Goal: Task Accomplishment & Management: Manage account settings

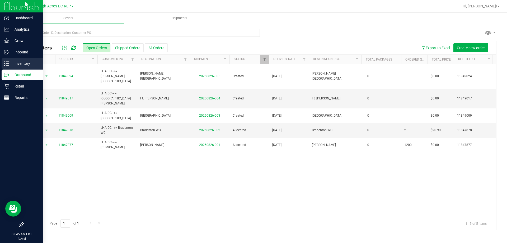
click at [24, 64] on p "Inventory" at bounding box center [25, 63] width 32 height 6
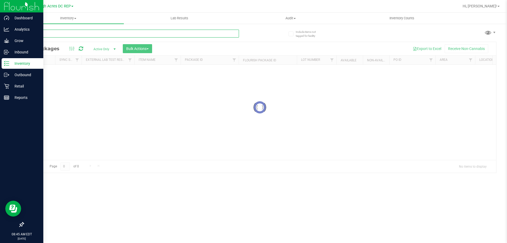
click at [101, 34] on input "text" at bounding box center [131, 34] width 216 height 8
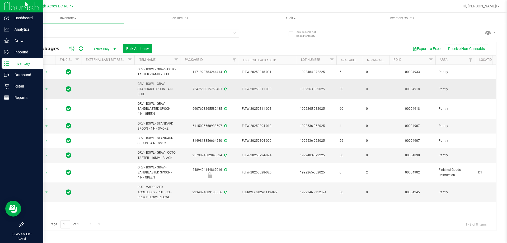
drag, startPoint x: 147, startPoint y: 95, endPoint x: 141, endPoint y: 92, distance: 7.7
click at [137, 92] on td "GRV - BOWL - GRAV - STANDARD SPOON - 4IN - BLUE" at bounding box center [157, 89] width 46 height 20
copy span "GRV - BOWL - GRAV - STANDARD SPOON - 4IN - BLUE"
drag, startPoint x: 85, startPoint y: 33, endPoint x: 33, endPoint y: 34, distance: 52.1
click at [31, 35] on input "bowl" at bounding box center [131, 34] width 216 height 8
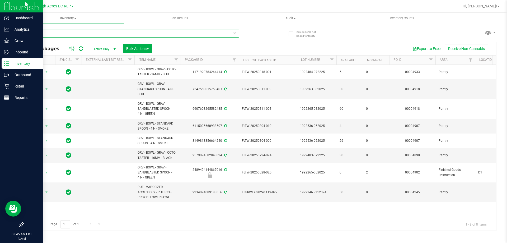
paste input "GRV - BOWL - GRAV - STANDARD SPOON - 4IN - BLUE"
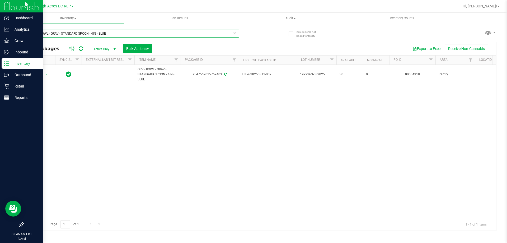
drag, startPoint x: 116, startPoint y: 33, endPoint x: -65, endPoint y: 16, distance: 182.3
click at [0, 16] on html "Dashboard Analytics Grow Inbound Inventory Outbound Retail Reports 08:46 AM EDT…" at bounding box center [253, 121] width 507 height 243
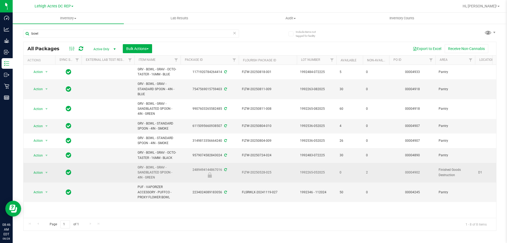
drag, startPoint x: 159, startPoint y: 178, endPoint x: 151, endPoint y: 179, distance: 8.2
click at [151, 179] on span "GRV - BOWL - GRAV - SANDBLASTED SPOON - 4IN - GREEN" at bounding box center [158, 172] width 40 height 15
click at [161, 176] on span "GRV - BOWL - GRAV - SANDBLASTED SPOON - 4IN - GREEN" at bounding box center [158, 172] width 40 height 15
drag, startPoint x: 160, startPoint y: 177, endPoint x: 133, endPoint y: 170, distance: 28.0
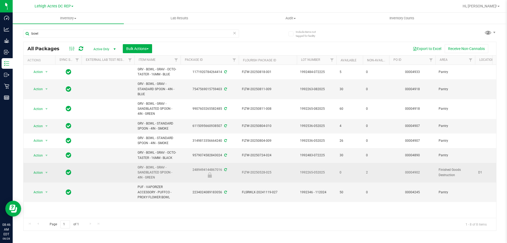
copy tr "GRV - BOWL - GRAV - SANDBLASTED SPOON - 4IN - GREEN"
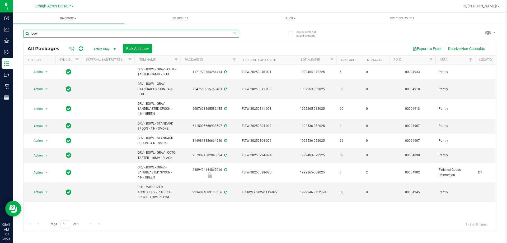
drag, startPoint x: 45, startPoint y: 33, endPoint x: 27, endPoint y: 34, distance: 18.5
click at [27, 34] on input "bowl" at bounding box center [131, 34] width 216 height 8
paste input "GRV - BOWL - GRAV - SANDBLASTED SPOON - 4IN - GREEN"
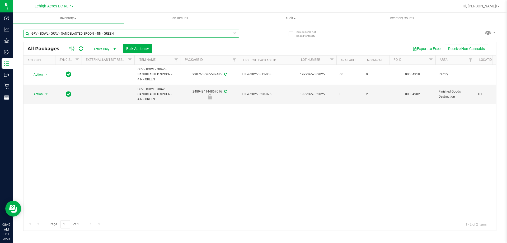
type input "GRV - BOWL - GRAV - SANDBLASTED SPOON - 4IN - GREEN"
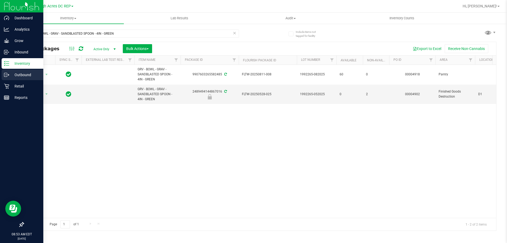
click at [20, 77] on p "Outbound" at bounding box center [25, 75] width 32 height 6
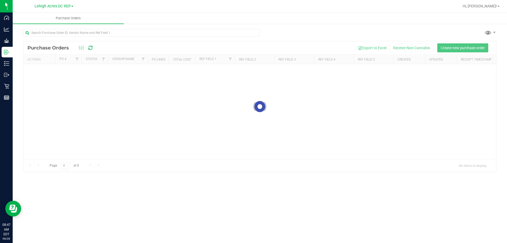
click at [49, 6] on span "Lehigh Acres DC REP" at bounding box center [53, 6] width 36 height 4
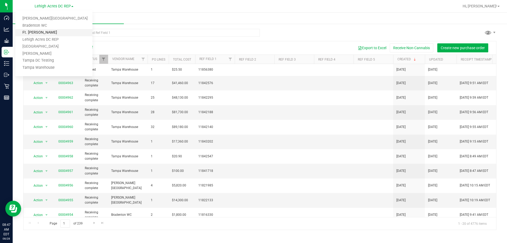
click at [43, 33] on link "Ft. Myers WC" at bounding box center [53, 32] width 77 height 7
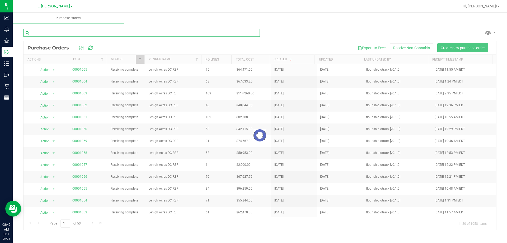
click at [50, 31] on input "text" at bounding box center [141, 33] width 237 height 8
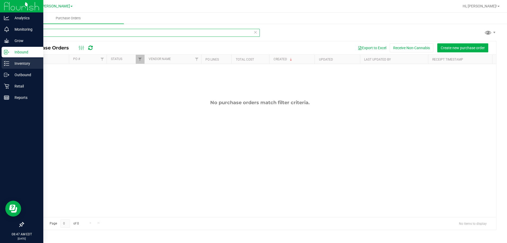
type input "bowl"
click at [17, 64] on p "Inventory" at bounding box center [25, 63] width 32 height 6
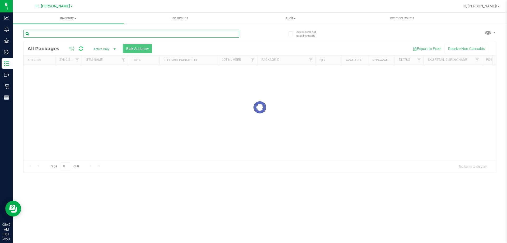
click at [50, 32] on input "text" at bounding box center [131, 34] width 216 height 8
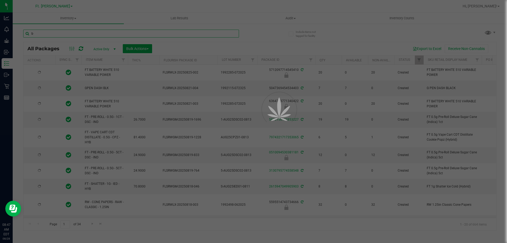
type input "bo"
type input "2026-02-15"
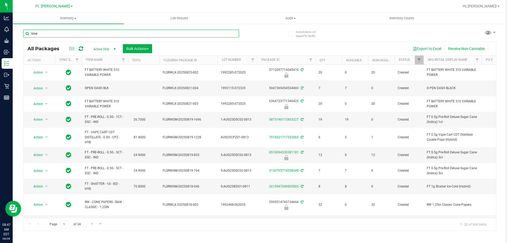
type input "bowl"
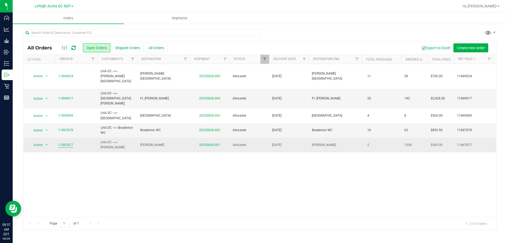
click at [67, 142] on link "11847877" at bounding box center [65, 144] width 15 height 5
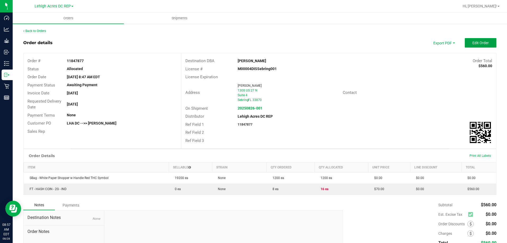
click at [472, 38] on button "Edit Order" at bounding box center [481, 43] width 32 height 10
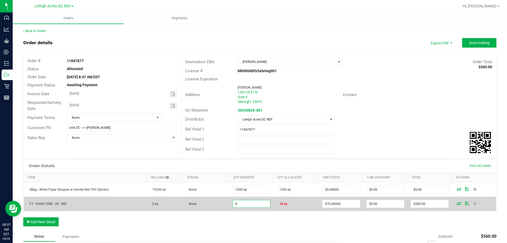
click at [257, 204] on input "8" at bounding box center [252, 203] width 38 height 7
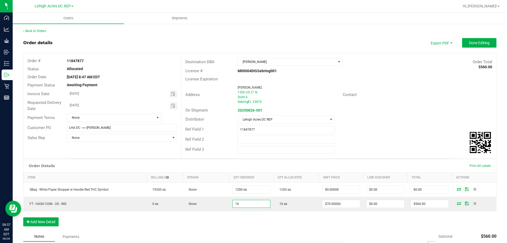
type input "16 ea"
type input "$1,120.00"
click at [246, 225] on div "Order Details Print All Labels Item Sellable Strain Qty Ordered Qty Allocated U…" at bounding box center [259, 195] width 473 height 73
click at [477, 38] on div "Back to Orders Order details Export PDF Done Editing Order # 11847877 Status Al…" at bounding box center [259, 171] width 473 height 284
click at [476, 43] on span "Done Editing" at bounding box center [479, 43] width 21 height 4
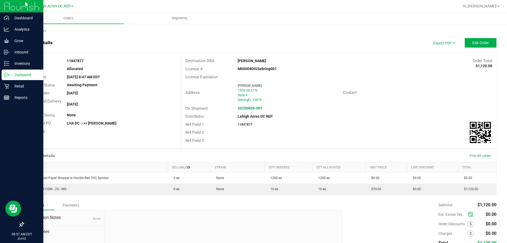
click at [26, 70] on div "Outbound" at bounding box center [23, 74] width 42 height 11
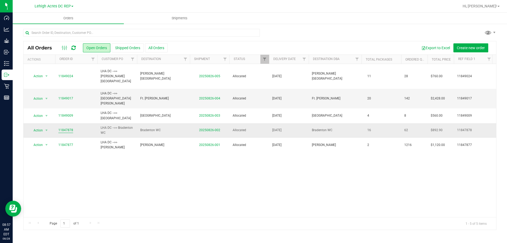
click at [63, 128] on link "11847878" at bounding box center [65, 130] width 15 height 5
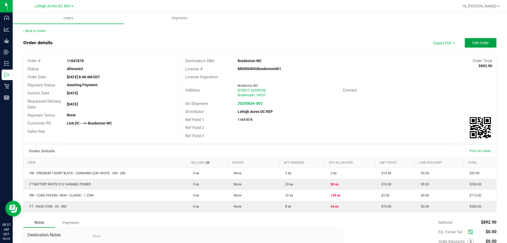
click at [473, 43] on span "Edit Order" at bounding box center [480, 43] width 16 height 4
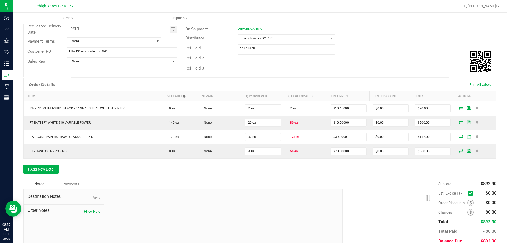
scroll to position [79, 0]
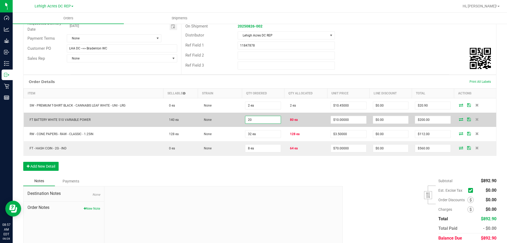
click at [265, 120] on input "20" at bounding box center [262, 119] width 35 height 7
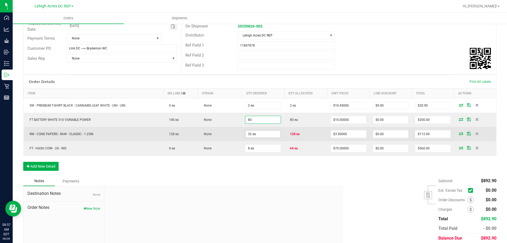
type input "80 ea"
type input "$800.00"
click at [260, 134] on input "32" at bounding box center [262, 133] width 35 height 7
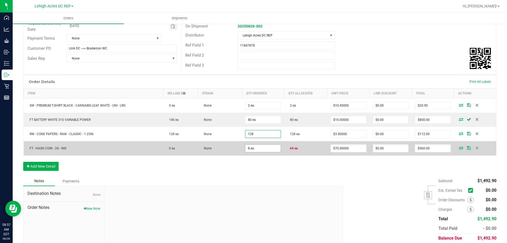
type input "128 ea"
type input "$448.00"
click at [261, 147] on input "8" at bounding box center [262, 147] width 35 height 7
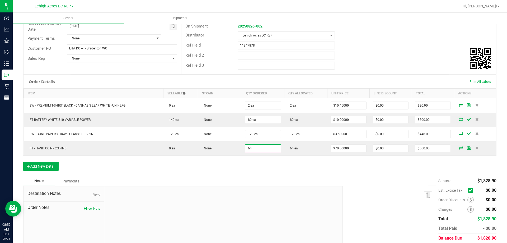
type input "64 ea"
type input "$4,480.00"
click at [258, 172] on div "Order Details Print All Labels Item Sellable Strain Qty Ordered Qty Allocated U…" at bounding box center [259, 125] width 473 height 101
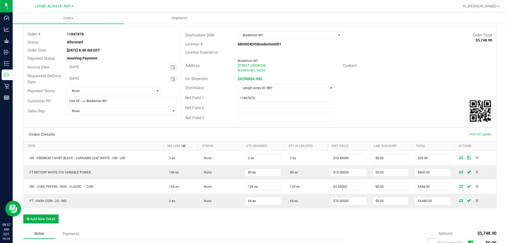
scroll to position [0, 0]
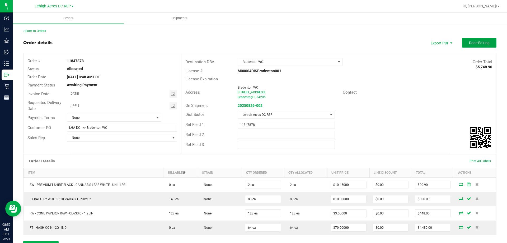
click at [477, 44] on span "Done Editing" at bounding box center [479, 43] width 21 height 4
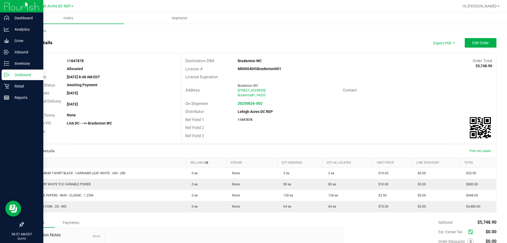
click at [17, 73] on p "Outbound" at bounding box center [25, 75] width 32 height 6
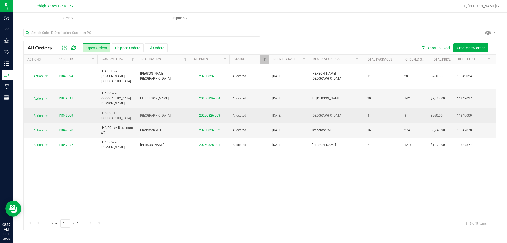
click at [64, 113] on link "11849009" at bounding box center [65, 115] width 15 height 5
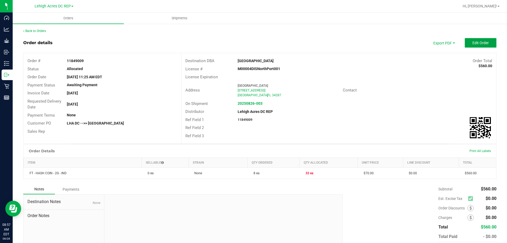
click at [475, 41] on span "Edit Order" at bounding box center [480, 43] width 16 height 4
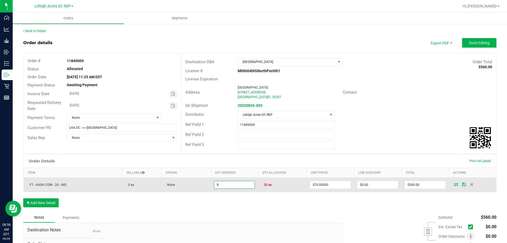
click at [240, 186] on input "8" at bounding box center [234, 184] width 40 height 7
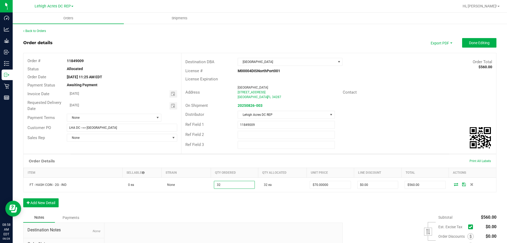
type input "32 ea"
type input "$2,240.00"
click at [237, 216] on div "Notes Payments" at bounding box center [181, 217] width 316 height 10
click at [482, 43] on span "Done Editing" at bounding box center [479, 43] width 21 height 4
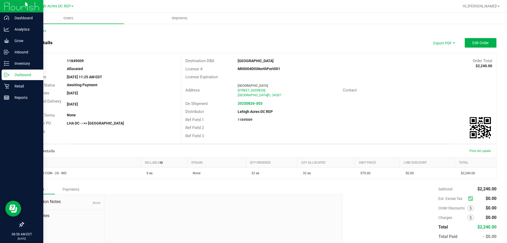
click at [20, 76] on p "Outbound" at bounding box center [25, 75] width 32 height 6
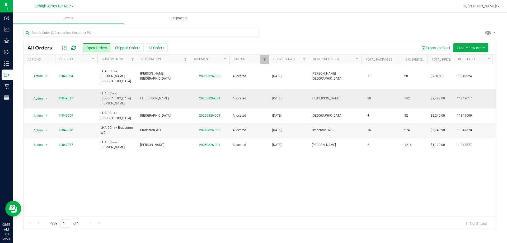
click at [68, 96] on link "11849017" at bounding box center [65, 98] width 15 height 5
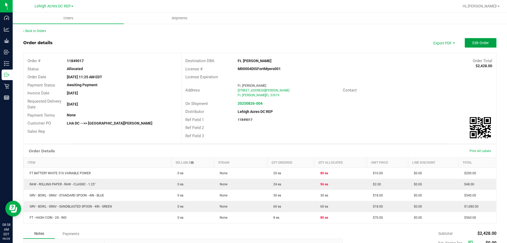
click at [475, 44] on span "Edit Order" at bounding box center [480, 43] width 16 height 4
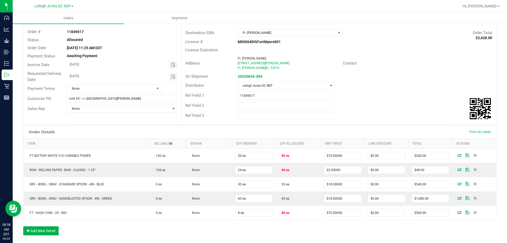
scroll to position [53, 0]
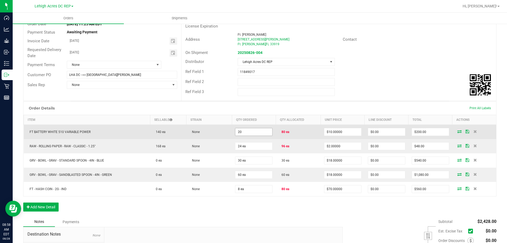
click at [250, 130] on input "20" at bounding box center [253, 131] width 37 height 7
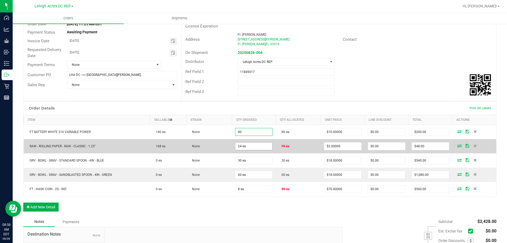
type input "80 ea"
type input "$800.00"
click at [251, 144] on input "24" at bounding box center [253, 145] width 37 height 7
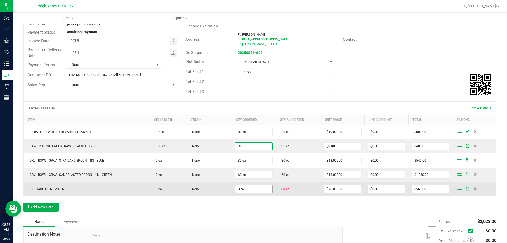
type input "96 ea"
type input "$192.00"
click at [251, 188] on input "8" at bounding box center [253, 188] width 37 height 7
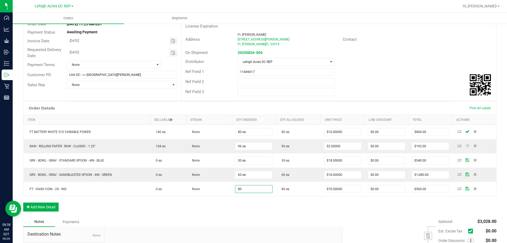
type input "80 ea"
type input "$5,600.00"
click at [250, 207] on div "Order Details Print All Labels Item Sellable Strain Qty Ordered Qty Allocated U…" at bounding box center [259, 158] width 473 height 115
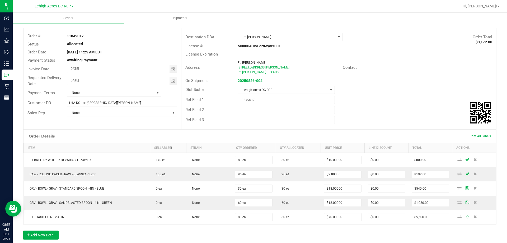
scroll to position [0, 0]
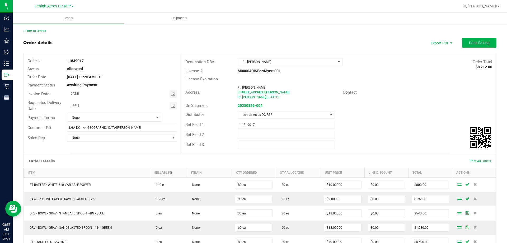
click at [473, 48] on outbound-order-header "Order details Export PDF Done Editing Order # 11849017 Status Allocated Order D…" at bounding box center [259, 96] width 473 height 116
click at [473, 46] on button "Done Editing" at bounding box center [479, 43] width 34 height 10
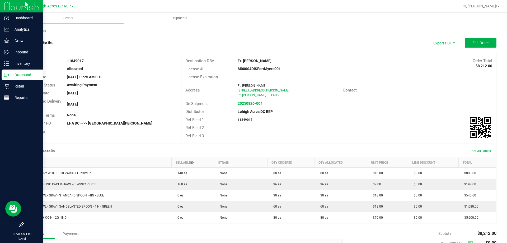
click at [21, 73] on p "Outbound" at bounding box center [25, 75] width 32 height 6
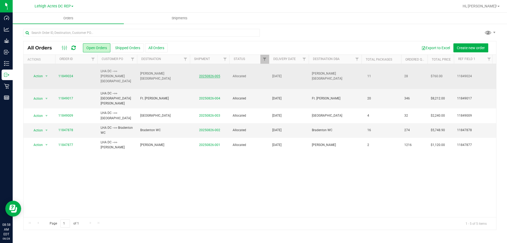
click at [217, 74] on link "20250826-005" at bounding box center [209, 76] width 21 height 4
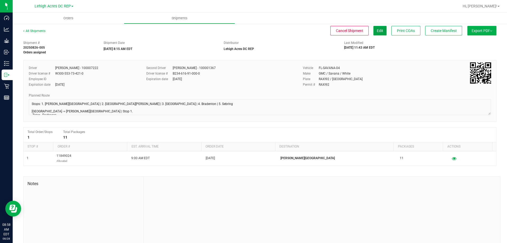
click at [376, 26] on button "Edit" at bounding box center [379, 31] width 13 height 10
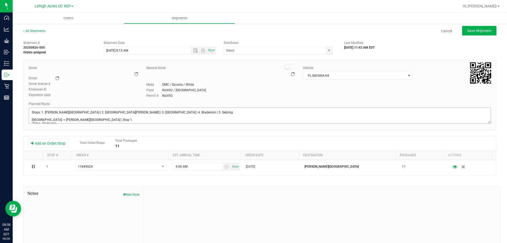
type input "Lehigh Acres DC REP"
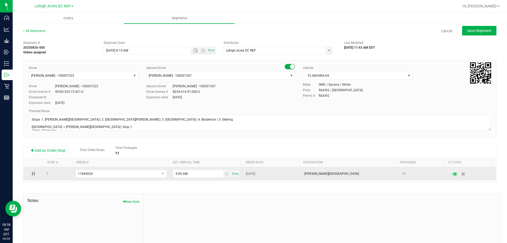
click at [453, 174] on icon "button" at bounding box center [455, 174] width 5 height 4
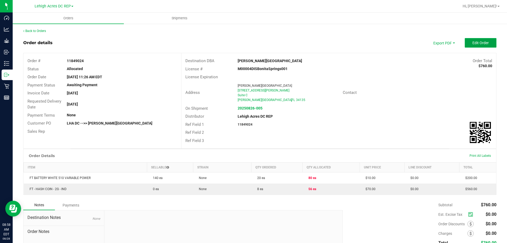
click at [473, 42] on span "Edit Order" at bounding box center [480, 43] width 16 height 4
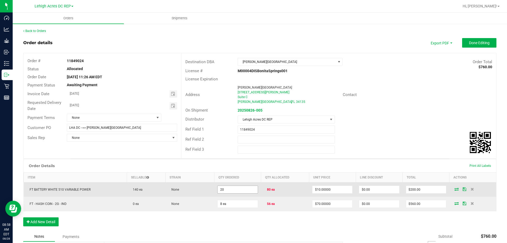
click at [236, 190] on input "20" at bounding box center [238, 189] width 40 height 7
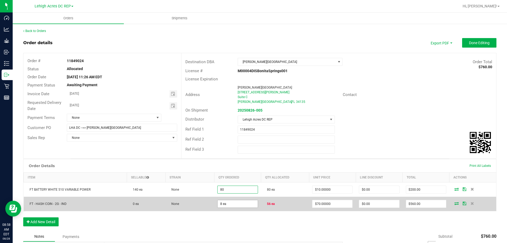
type input "80 ea"
type input "$800.00"
click at [234, 204] on input "8" at bounding box center [238, 203] width 40 height 7
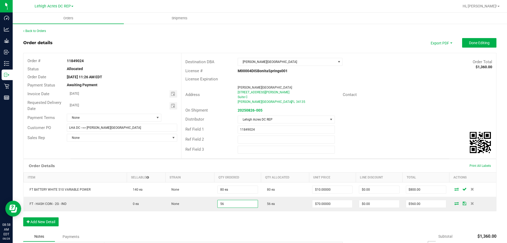
type input "56 ea"
type input "$3,920.00"
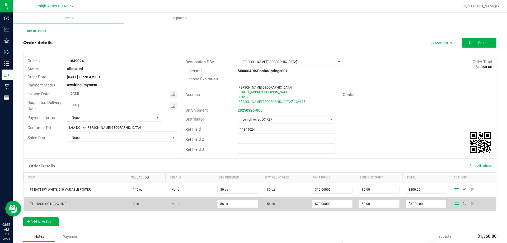
drag, startPoint x: 237, startPoint y: 221, endPoint x: 271, endPoint y: 208, distance: 36.4
click at [237, 221] on div "Order Details Print All Labels Item Sellable Strain Qty Ordered Qty Allocated U…" at bounding box center [259, 195] width 473 height 73
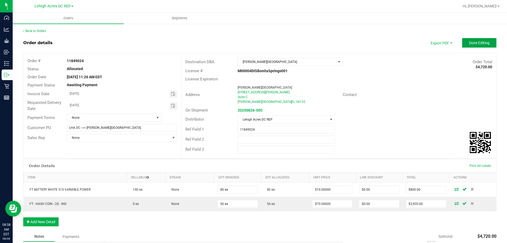
click at [470, 41] on span "Done Editing" at bounding box center [479, 43] width 21 height 4
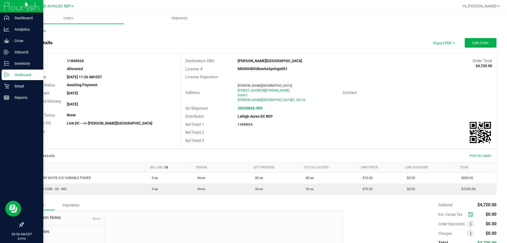
click at [20, 75] on p "Outbound" at bounding box center [25, 75] width 32 height 6
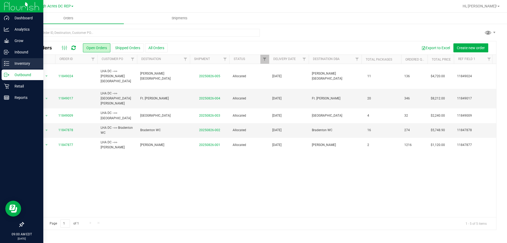
click at [18, 66] on p "Inventory" at bounding box center [25, 63] width 32 height 6
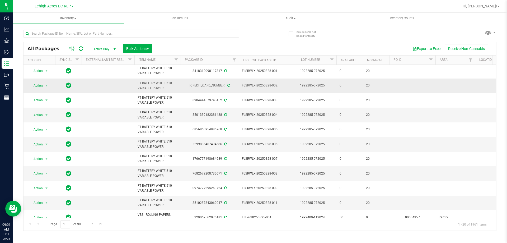
scroll to position [143, 0]
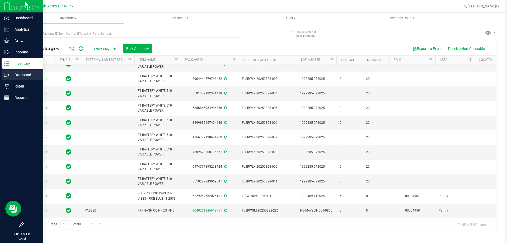
click at [23, 75] on p "Outbound" at bounding box center [25, 75] width 32 height 6
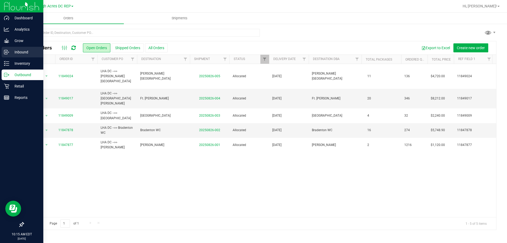
click at [19, 52] on p "Inbound" at bounding box center [25, 52] width 32 height 6
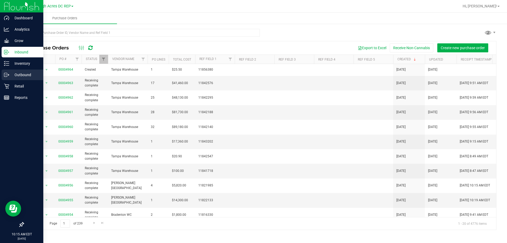
click at [22, 73] on p "Outbound" at bounding box center [25, 75] width 32 height 6
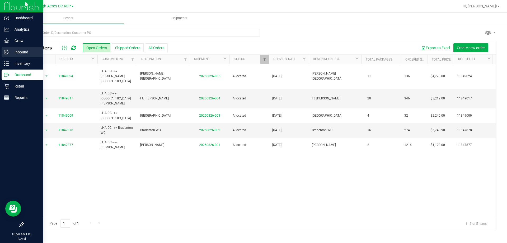
click at [17, 52] on p "Inbound" at bounding box center [25, 52] width 32 height 6
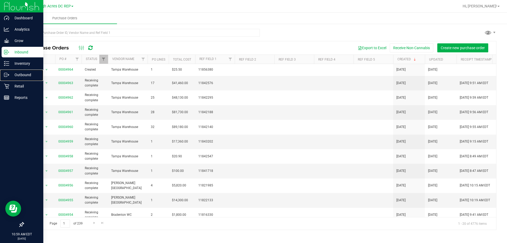
click at [24, 75] on p "Outbound" at bounding box center [25, 75] width 32 height 6
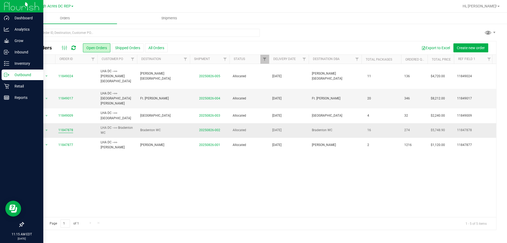
click at [65, 128] on link "11847878" at bounding box center [65, 130] width 15 height 5
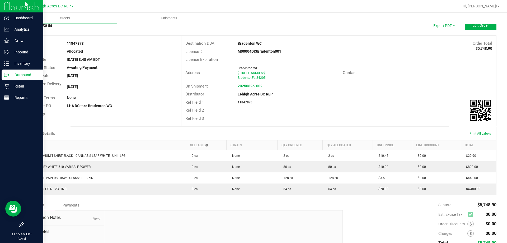
scroll to position [61, 0]
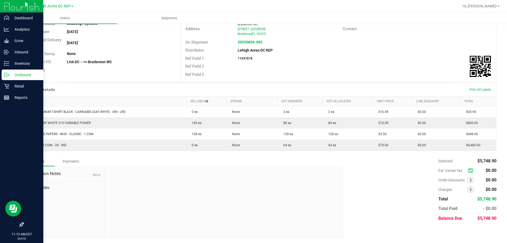
click at [11, 74] on p "Outbound" at bounding box center [25, 75] width 32 height 6
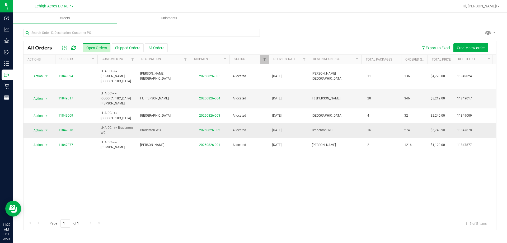
click at [70, 128] on link "11847878" at bounding box center [65, 130] width 15 height 5
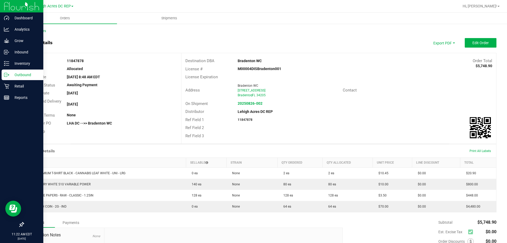
click at [13, 77] on p "Outbound" at bounding box center [25, 75] width 32 height 6
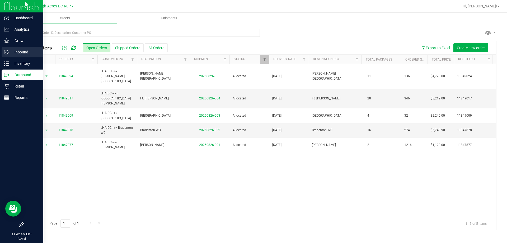
click at [23, 53] on p "Inbound" at bounding box center [25, 52] width 32 height 6
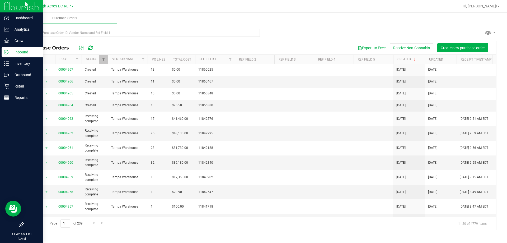
click at [18, 52] on p "Inbound" at bounding box center [25, 52] width 32 height 6
click at [22, 51] on p "Inbound" at bounding box center [25, 52] width 32 height 6
click at [20, 76] on p "Outbound" at bounding box center [25, 75] width 32 height 6
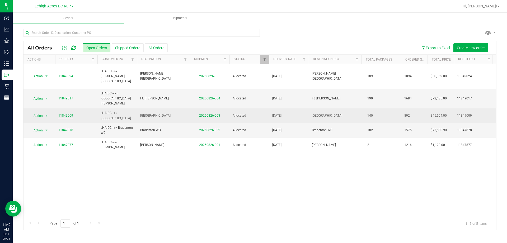
click at [65, 113] on link "11849009" at bounding box center [65, 115] width 15 height 5
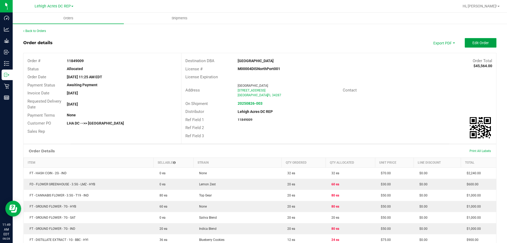
click at [473, 44] on span "Edit Order" at bounding box center [480, 43] width 16 height 4
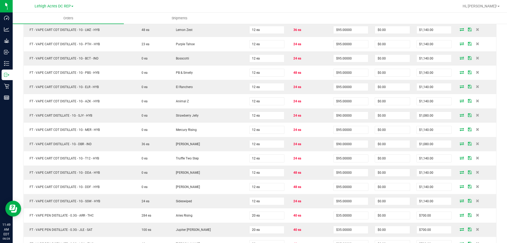
scroll to position [845, 0]
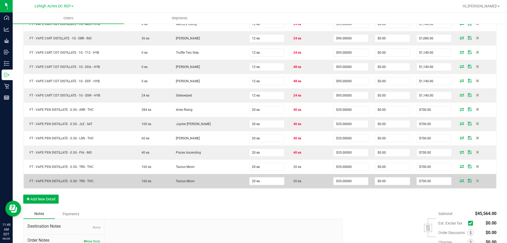
click at [460, 181] on icon at bounding box center [462, 180] width 4 height 3
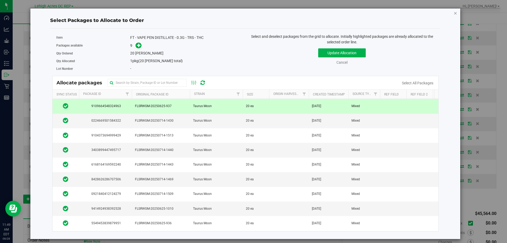
click at [456, 14] on icon "button" at bounding box center [456, 13] width 4 height 6
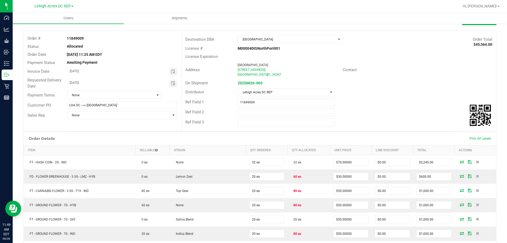
scroll to position [0, 0]
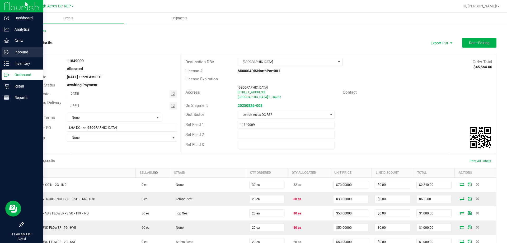
click at [19, 53] on p "Inbound" at bounding box center [25, 52] width 32 height 6
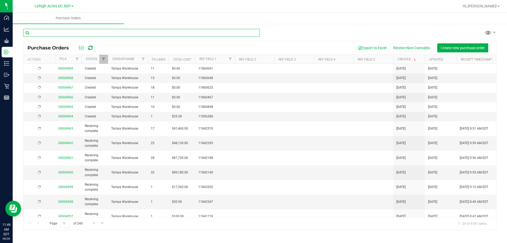
click at [60, 32] on input "text" at bounding box center [141, 33] width 237 height 8
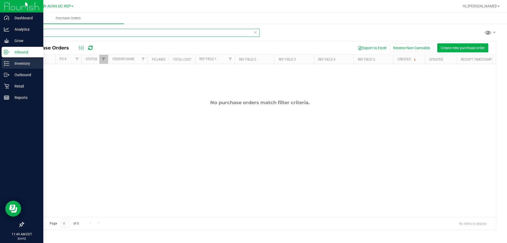
type input "TRS"
click at [18, 64] on p "Inventory" at bounding box center [25, 63] width 32 height 6
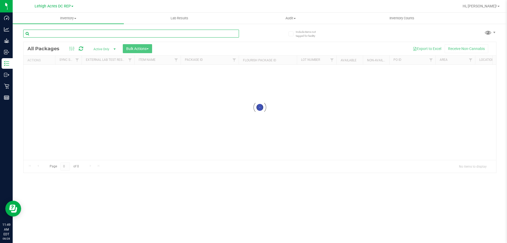
click at [53, 37] on input "text" at bounding box center [131, 34] width 216 height 8
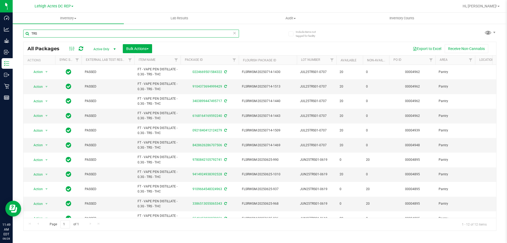
type input "TRS"
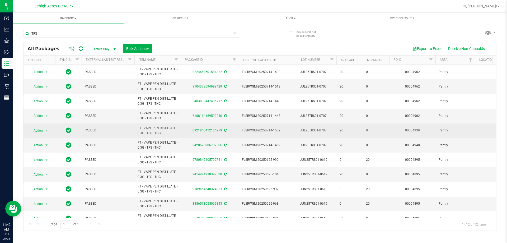
drag, startPoint x: 162, startPoint y: 133, endPoint x: 136, endPoint y: 131, distance: 25.7
click at [136, 131] on td "FT - VAPE PEN DISTILLATE - 0.3G - TRS - THC" at bounding box center [157, 130] width 46 height 15
copy span "FT - VAPE PEN DISTILLATE - 0.3G - TRS - THC"
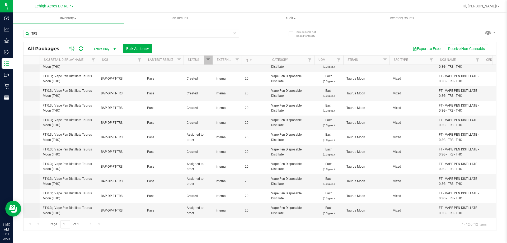
scroll to position [26, 799]
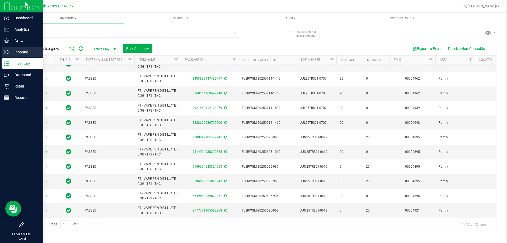
click at [21, 52] on p "Inbound" at bounding box center [25, 52] width 32 height 6
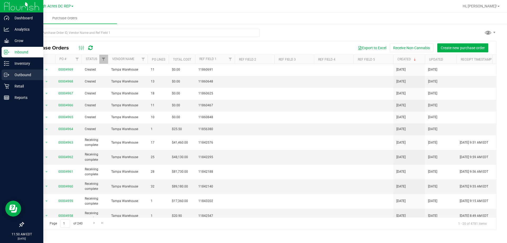
click at [21, 75] on p "Outbound" at bounding box center [25, 75] width 32 height 6
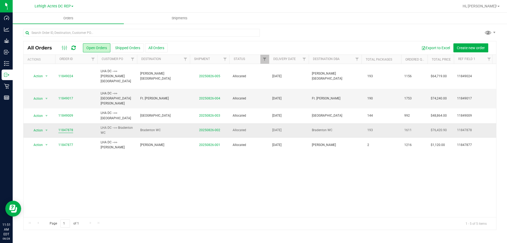
click at [63, 128] on link "11847878" at bounding box center [65, 130] width 15 height 5
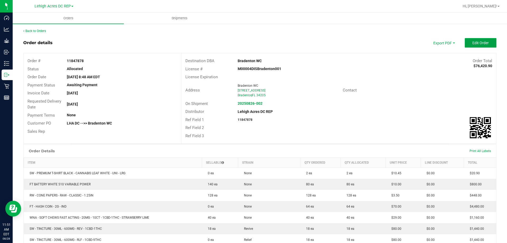
click at [471, 46] on button "Edit Order" at bounding box center [481, 43] width 32 height 10
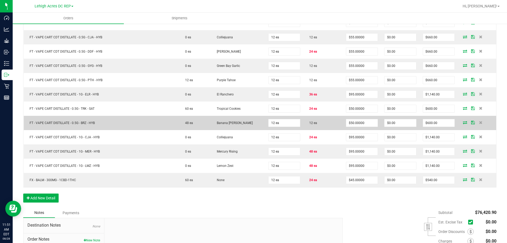
scroll to position [1301, 0]
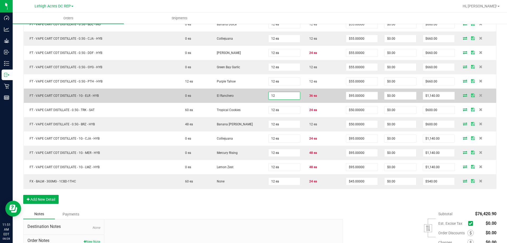
click at [289, 95] on input "12" at bounding box center [284, 95] width 31 height 7
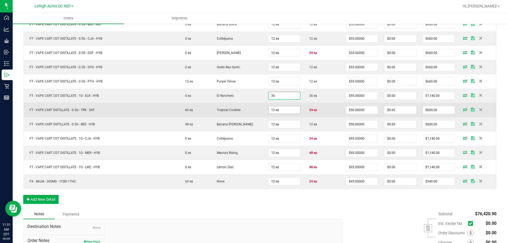
type input "36 ea"
type input "$3,420.00"
click at [284, 111] on input "12" at bounding box center [284, 109] width 31 height 7
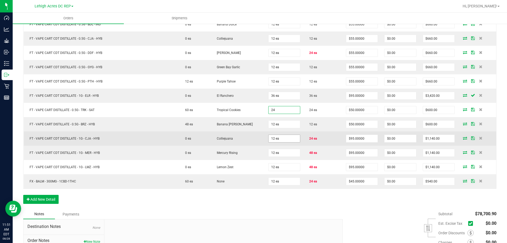
type input "24 ea"
type input "$1,200.00"
click at [284, 136] on input "12" at bounding box center [284, 138] width 31 height 7
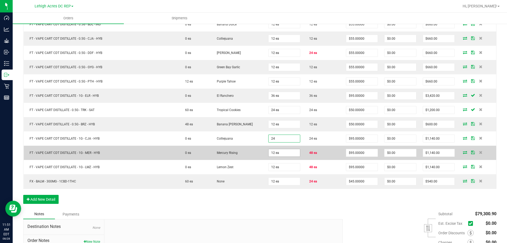
type input "24 ea"
type input "$2,280.00"
click at [283, 152] on input "12" at bounding box center [284, 152] width 31 height 7
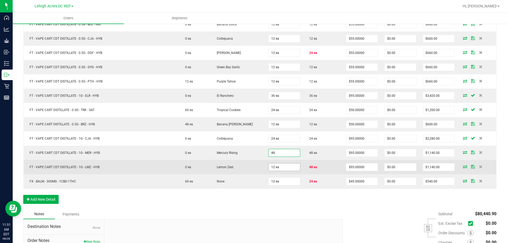
type input "48 ea"
type input "$4,560.00"
click at [283, 167] on input "12" at bounding box center [284, 166] width 31 height 7
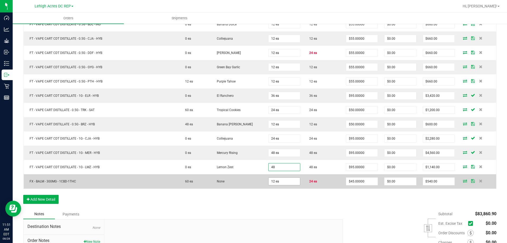
type input "48 ea"
type input "$4,560.00"
click at [281, 181] on input "12" at bounding box center [284, 180] width 31 height 7
type input "24 ea"
type input "$1,080.00"
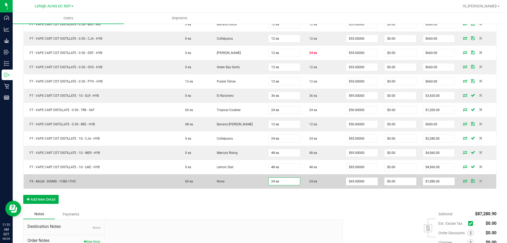
click at [290, 177] on td "24 ea" at bounding box center [284, 181] width 38 height 14
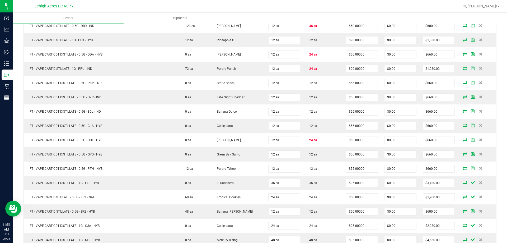
scroll to position [1169, 0]
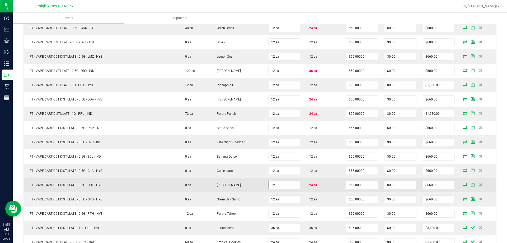
click at [287, 182] on input "12" at bounding box center [284, 184] width 31 height 7
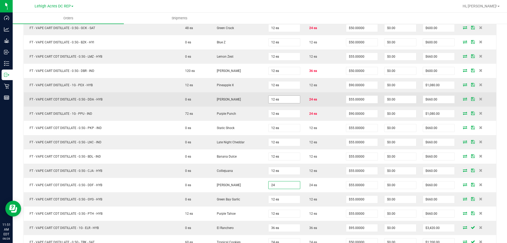
type input "24"
type input "12"
type input "24 ea"
type input "$1,320.00"
click at [278, 102] on input "12" at bounding box center [284, 99] width 31 height 7
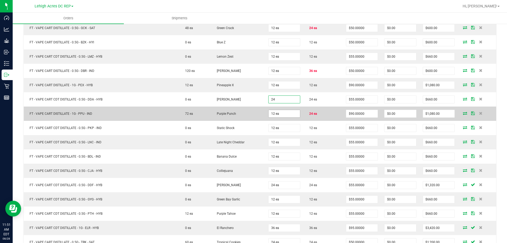
type input "24 ea"
type input "$1,320.00"
click at [284, 115] on input "12" at bounding box center [284, 113] width 31 height 7
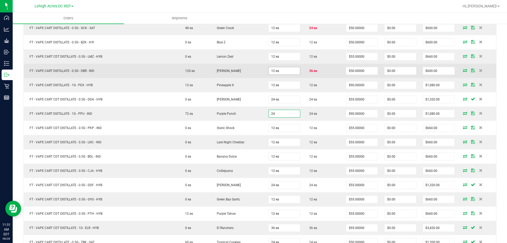
type input "24"
type input "12"
type input "24 ea"
type input "$2,160.00"
click at [278, 72] on input "12" at bounding box center [284, 70] width 31 height 7
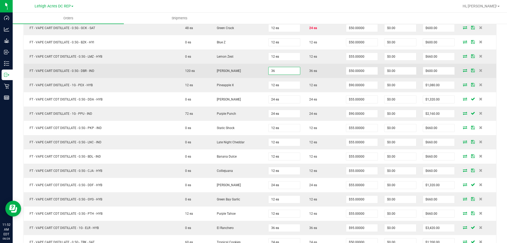
type input "36 ea"
type input "$1,800.00"
click at [320, 77] on td "36 ea" at bounding box center [322, 71] width 39 height 14
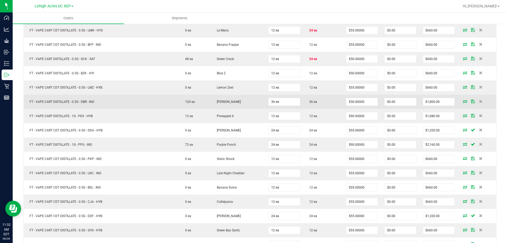
scroll to position [1090, 0]
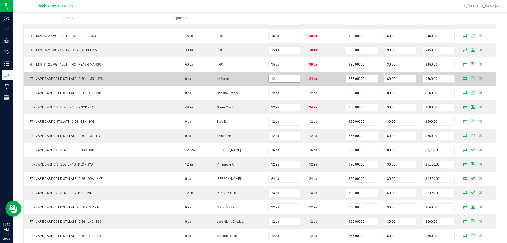
click at [279, 80] on input "12" at bounding box center [284, 78] width 31 height 7
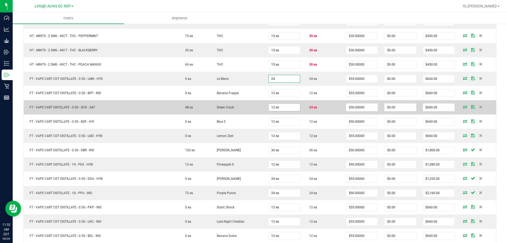
type input "24 ea"
type input "$1,320.00"
click at [282, 104] on input "12" at bounding box center [284, 107] width 31 height 7
type input "24 ea"
type input "$1,200.00"
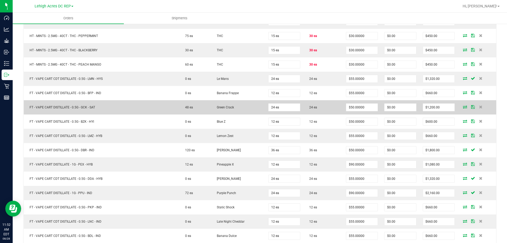
click at [320, 114] on td "24 ea" at bounding box center [322, 107] width 39 height 14
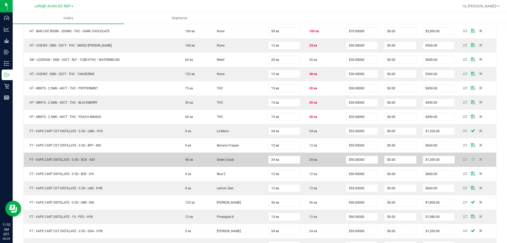
scroll to position [1011, 0]
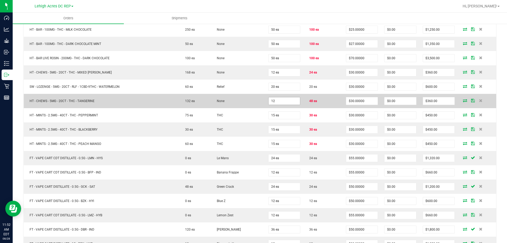
click at [277, 99] on input "12" at bounding box center [284, 100] width 31 height 7
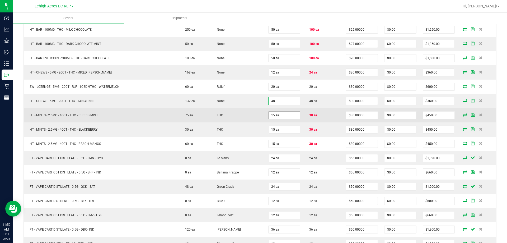
type input "48 ea"
type input "$1,440.00"
click at [280, 114] on input "15" at bounding box center [284, 114] width 31 height 7
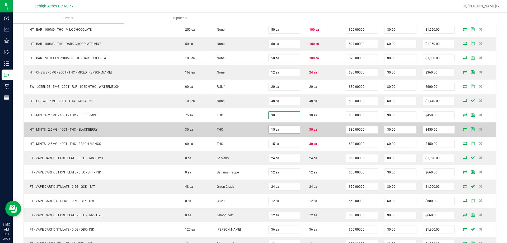
type input "30 ea"
type input "$900.00"
click at [281, 128] on input "15" at bounding box center [284, 129] width 31 height 7
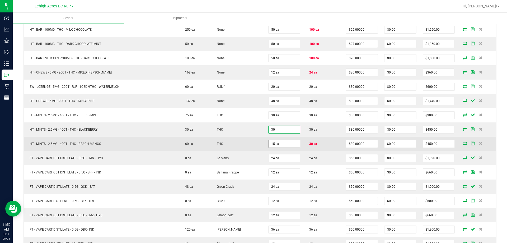
type input "30 ea"
type input "$900.00"
click at [278, 144] on input "15" at bounding box center [284, 143] width 31 height 7
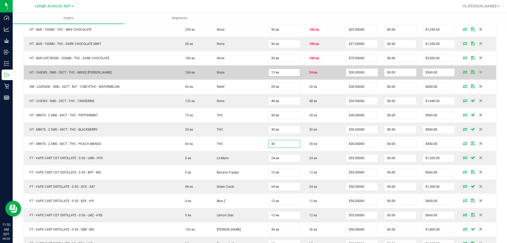
type input "30"
type input "12"
type input "30 ea"
type input "$900.00"
click at [282, 69] on input "12" at bounding box center [284, 72] width 31 height 7
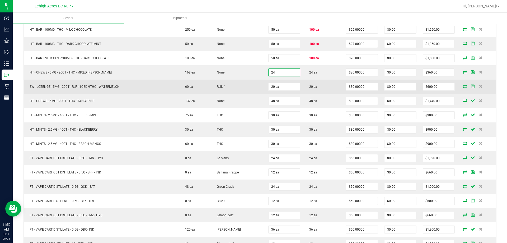
type input "24 ea"
type input "$720.00"
click at [323, 87] on td "20 ea" at bounding box center [322, 86] width 39 height 14
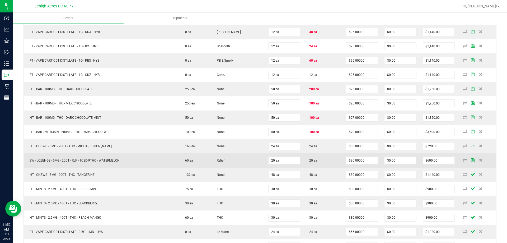
scroll to position [932, 0]
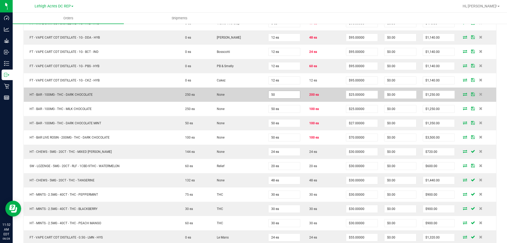
click at [281, 93] on input "50" at bounding box center [284, 94] width 31 height 7
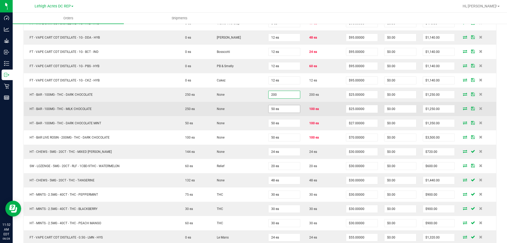
type input "200 ea"
type input "$5,000.00"
click at [279, 110] on input "50" at bounding box center [284, 108] width 31 height 7
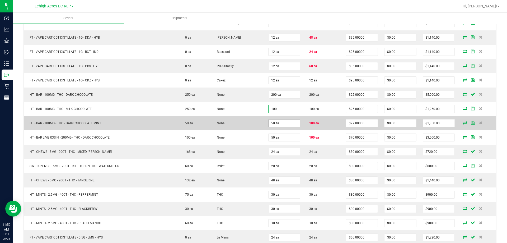
type input "100 ea"
type input "$2,500.00"
click at [278, 121] on input "50" at bounding box center [284, 122] width 31 height 7
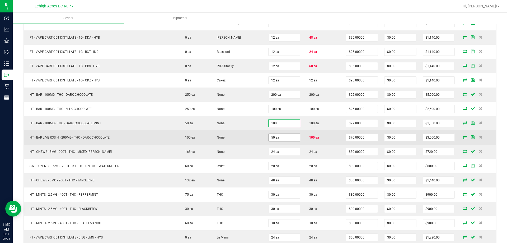
type input "100 ea"
type input "$2,700.00"
click at [278, 135] on input "50" at bounding box center [284, 137] width 31 height 7
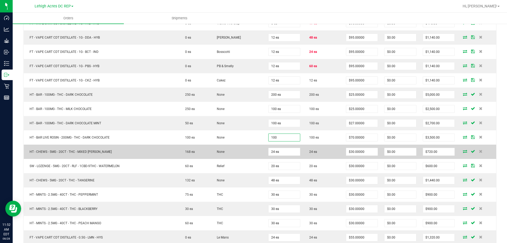
type input "100 ea"
type input "$7,000.00"
click at [327, 153] on td "24 ea" at bounding box center [322, 151] width 39 height 14
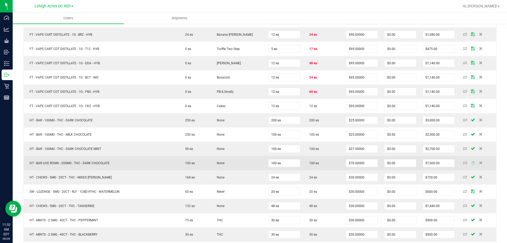
scroll to position [852, 0]
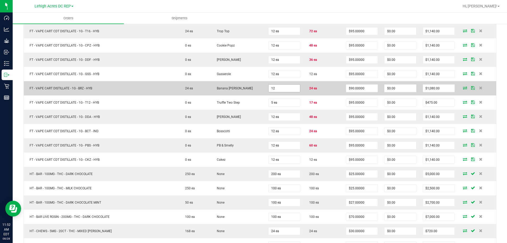
click at [284, 87] on input "12" at bounding box center [284, 88] width 31 height 7
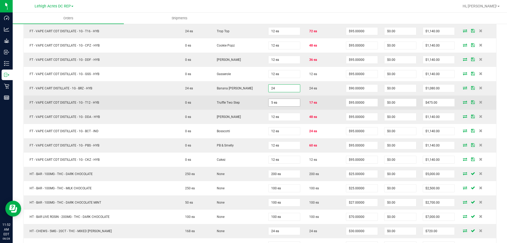
type input "24 ea"
type input "$2,160.00"
click at [283, 100] on input "5" at bounding box center [284, 102] width 31 height 7
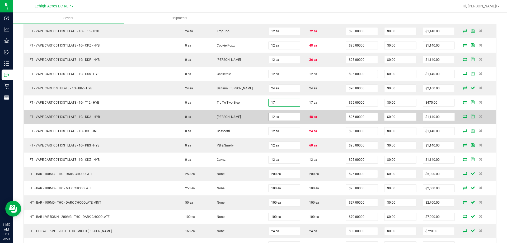
type input "17 ea"
type input "$1,615.00"
click at [276, 117] on input "12" at bounding box center [284, 116] width 31 height 7
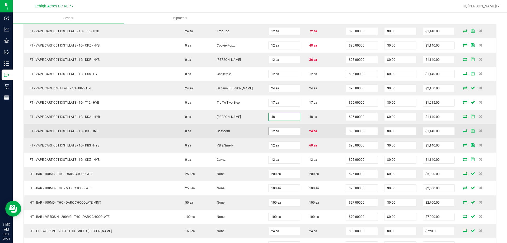
type input "48 ea"
type input "$4,560.00"
click at [280, 131] on input "12" at bounding box center [284, 130] width 31 height 7
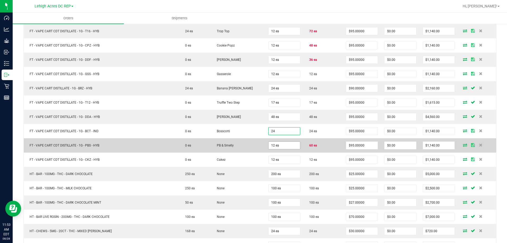
type input "24 ea"
type input "$2,280.00"
click at [276, 143] on input "12" at bounding box center [284, 145] width 31 height 7
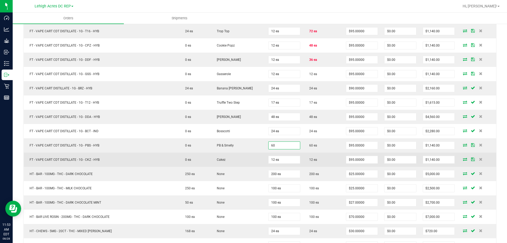
type input "60 ea"
type input "$5,700.00"
click at [322, 161] on td "12 ea" at bounding box center [322, 159] width 39 height 14
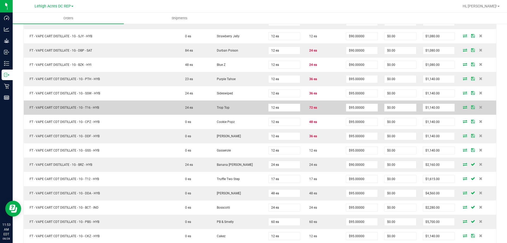
scroll to position [773, 0]
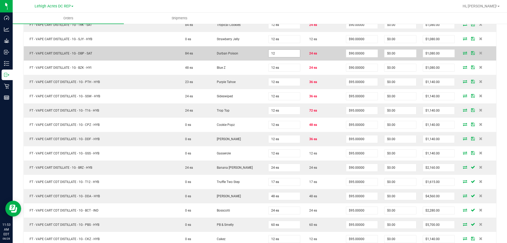
click at [282, 53] on input "12" at bounding box center [284, 53] width 31 height 7
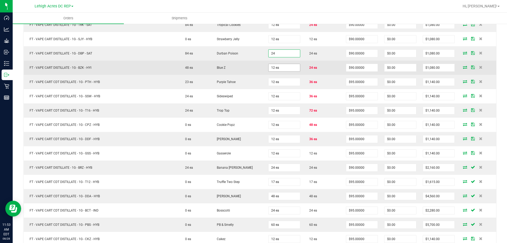
type input "24 ea"
type input "$2,160.00"
click at [275, 67] on input "12" at bounding box center [284, 67] width 31 height 7
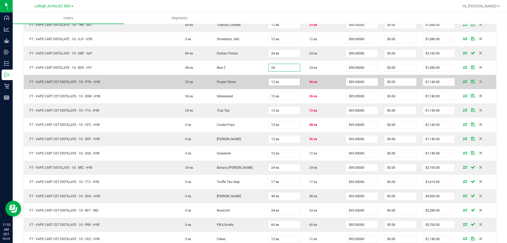
type input "24 ea"
type input "$2,160.00"
click at [279, 82] on input "12" at bounding box center [284, 81] width 31 height 7
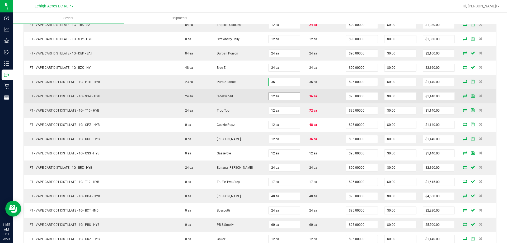
type input "36 ea"
type input "$3,420.00"
click at [280, 96] on input "12" at bounding box center [284, 95] width 31 height 7
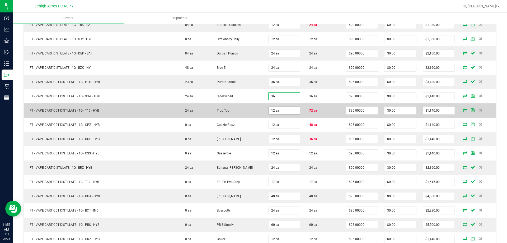
type input "36 ea"
type input "$3,420.00"
click at [279, 110] on input "12" at bounding box center [284, 110] width 31 height 7
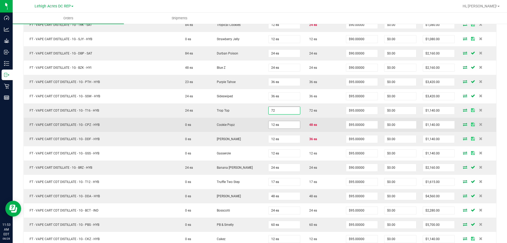
type input "72 ea"
type input "$6,840.00"
click at [279, 124] on input "12" at bounding box center [284, 124] width 31 height 7
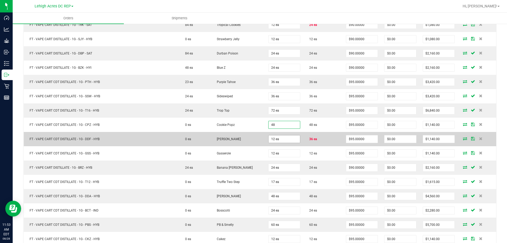
type input "48 ea"
type input "$4,560.00"
click at [279, 138] on input "12" at bounding box center [284, 138] width 31 height 7
type input "36 ea"
type input "$3,420.00"
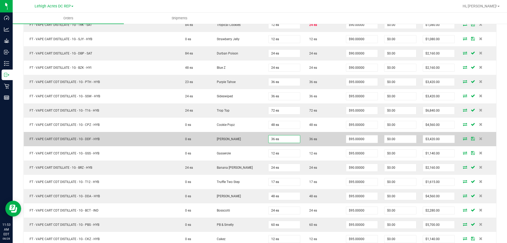
click at [323, 141] on td "36 ea" at bounding box center [322, 139] width 39 height 14
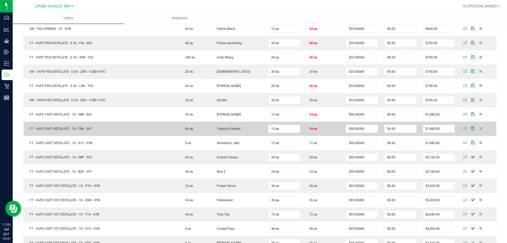
scroll to position [667, 0]
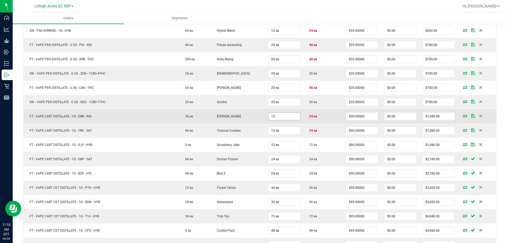
click at [277, 118] on input "12" at bounding box center [284, 116] width 31 height 7
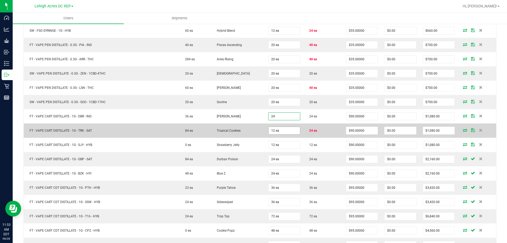
type input "24 ea"
type input "$2,160.00"
click at [279, 127] on input "12" at bounding box center [284, 130] width 31 height 7
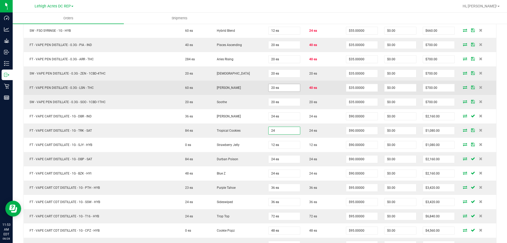
type input "24"
type input "20"
type input "24 ea"
type input "$2,160.00"
click at [285, 88] on input "20" at bounding box center [284, 87] width 31 height 7
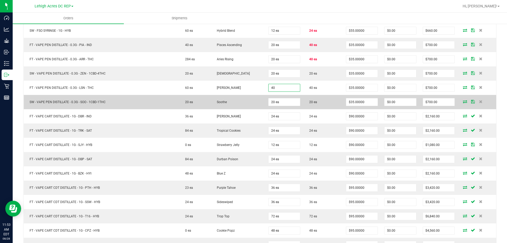
type input "40 ea"
type input "$1,400.00"
click at [320, 102] on td "20 ea" at bounding box center [322, 102] width 39 height 14
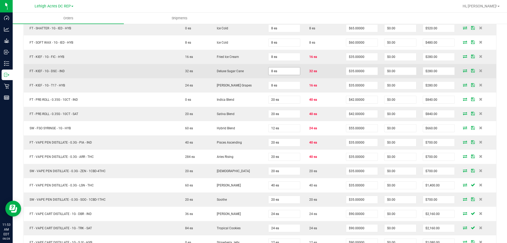
scroll to position [562, 0]
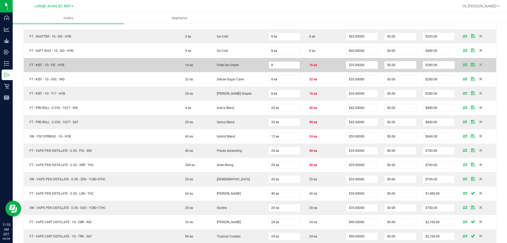
click at [280, 68] on input "8" at bounding box center [284, 64] width 31 height 7
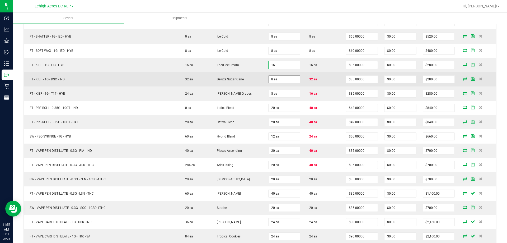
type input "16 ea"
type input "$560.00"
click at [280, 80] on input "8" at bounding box center [284, 79] width 31 height 7
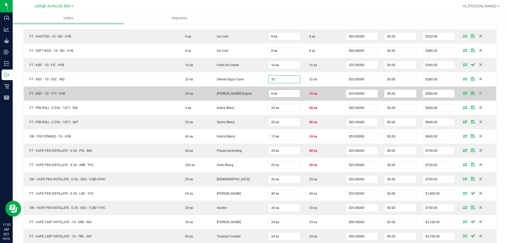
type input "32 ea"
type input "$1,120.00"
click at [281, 95] on input "8" at bounding box center [284, 93] width 31 height 7
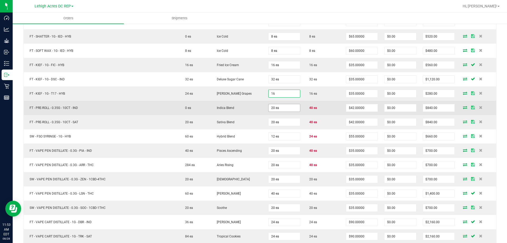
type input "16 ea"
type input "$560.00"
click at [279, 107] on input "20" at bounding box center [284, 107] width 31 height 7
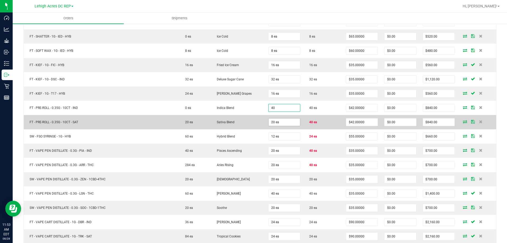
type input "40 ea"
type input "$1,680.00"
click at [281, 122] on input "20" at bounding box center [284, 121] width 31 height 7
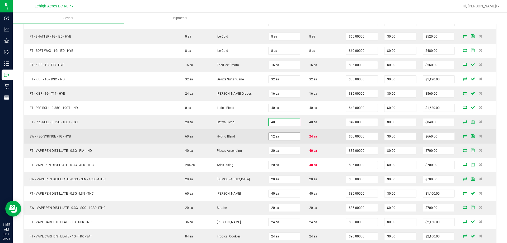
type input "40 ea"
type input "$1,680.00"
click at [282, 134] on input "12" at bounding box center [284, 136] width 31 height 7
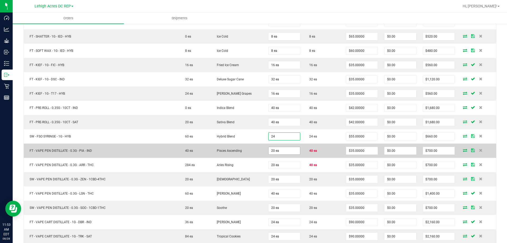
type input "24 ea"
type input "$1,320.00"
click at [281, 148] on input "20" at bounding box center [284, 150] width 31 height 7
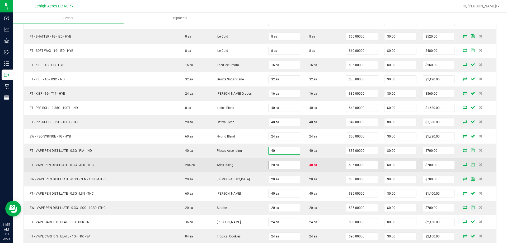
type input "40 ea"
type input "$1,400.00"
click at [279, 164] on input "20" at bounding box center [284, 164] width 31 height 7
type input "40 ea"
type input "$1,400.00"
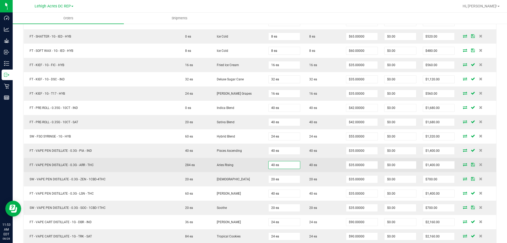
click at [317, 164] on td "40 ea" at bounding box center [322, 165] width 39 height 14
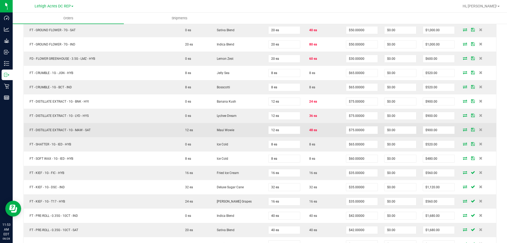
scroll to position [430, 0]
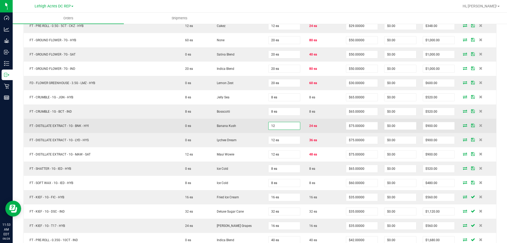
click at [275, 124] on input "12" at bounding box center [284, 125] width 31 height 7
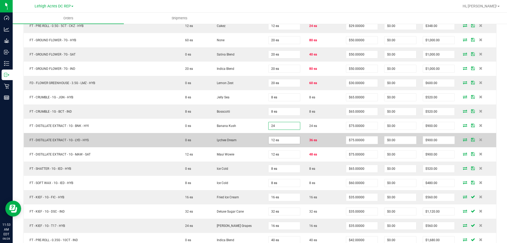
type input "24 ea"
type input "$1,800.00"
click at [282, 137] on input "12" at bounding box center [284, 139] width 31 height 7
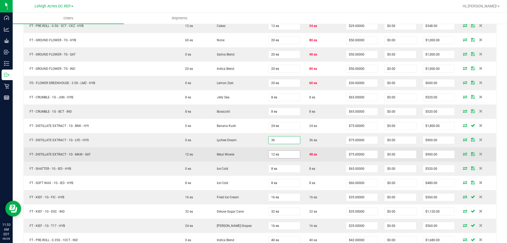
type input "36 ea"
type input "$2,700.00"
click at [281, 152] on input "12" at bounding box center [284, 154] width 31 height 7
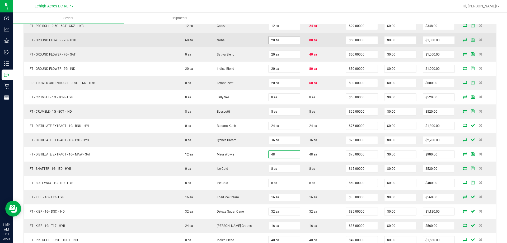
type input "48"
type input "20"
type input "48 ea"
type input "$3,600.00"
click at [283, 42] on input "20" at bounding box center [284, 39] width 31 height 7
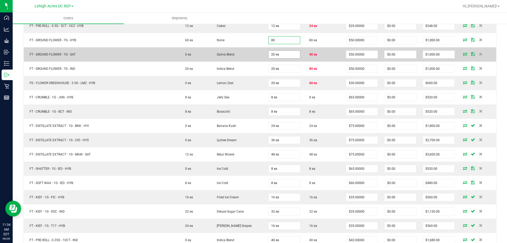
type input "80 ea"
type input "$4,000.00"
click at [280, 53] on input "20" at bounding box center [284, 54] width 31 height 7
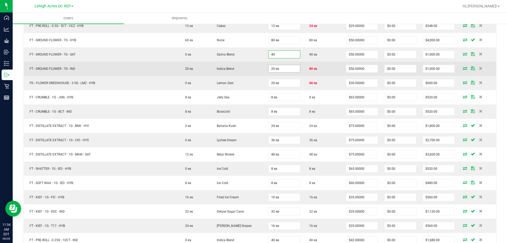
type input "40 ea"
type input "$2,000.00"
click at [282, 67] on input "20" at bounding box center [284, 68] width 31 height 7
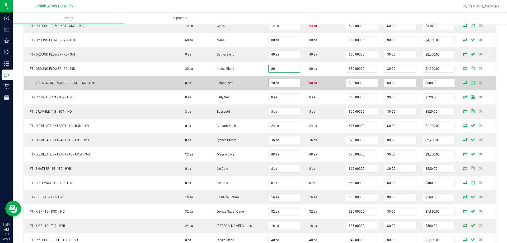
type input "80 ea"
type input "$4,000.00"
click at [279, 81] on input "20" at bounding box center [284, 82] width 31 height 7
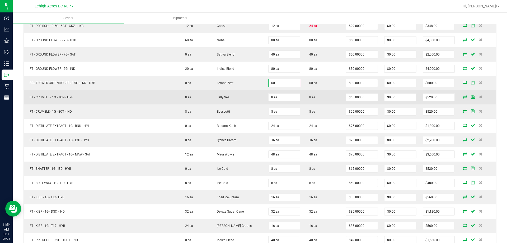
type input "60 ea"
type input "$1,800.00"
click at [315, 93] on td "8 ea" at bounding box center [322, 97] width 39 height 14
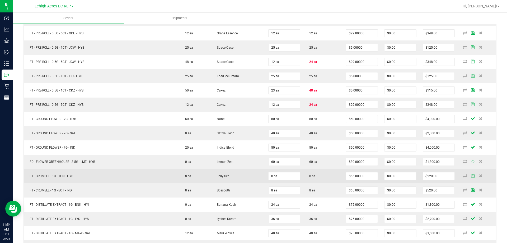
scroll to position [350, 0]
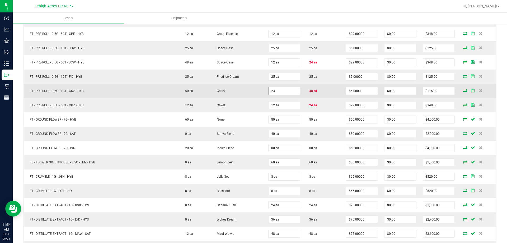
click at [280, 90] on input "23" at bounding box center [284, 90] width 31 height 7
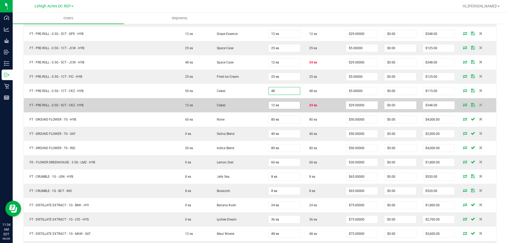
type input "48 ea"
type input "$240.00"
click at [278, 102] on input "12" at bounding box center [284, 104] width 31 height 7
type input "24 ea"
type input "$696.00"
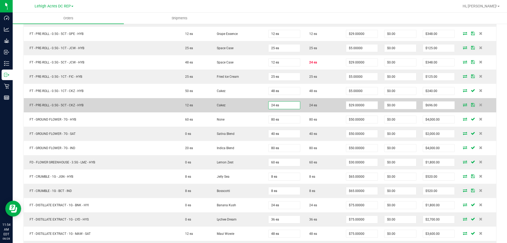
click at [321, 110] on td "24 ea" at bounding box center [322, 105] width 39 height 14
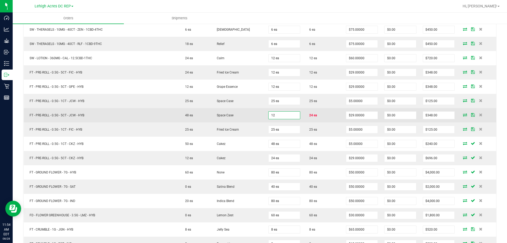
click at [284, 116] on input "12" at bounding box center [284, 114] width 31 height 7
type input "24 ea"
type input "$696.00"
click at [317, 111] on td "24 ea" at bounding box center [322, 115] width 39 height 14
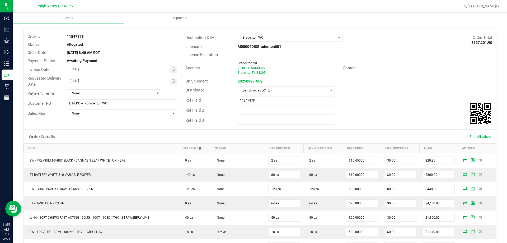
scroll to position [0, 0]
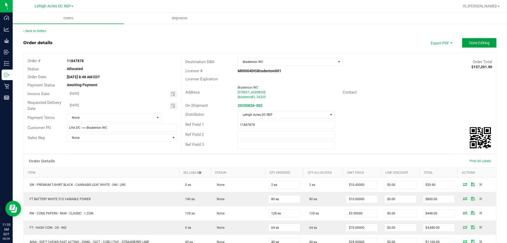
click at [471, 45] on span "Done Editing" at bounding box center [479, 43] width 21 height 4
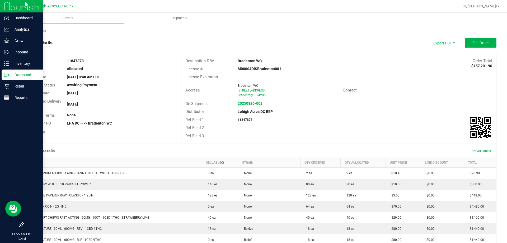
click at [18, 74] on p "Outbound" at bounding box center [25, 75] width 32 height 6
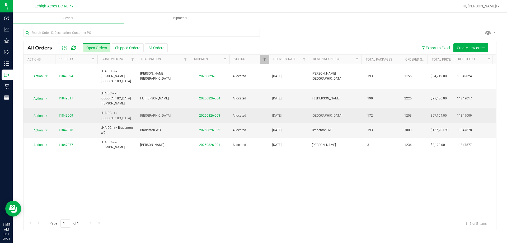
click at [66, 113] on link "11849009" at bounding box center [65, 115] width 15 height 5
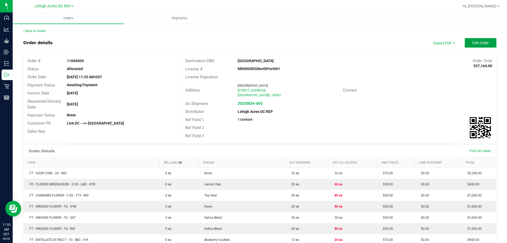
click at [474, 41] on span "Edit Order" at bounding box center [480, 43] width 16 height 4
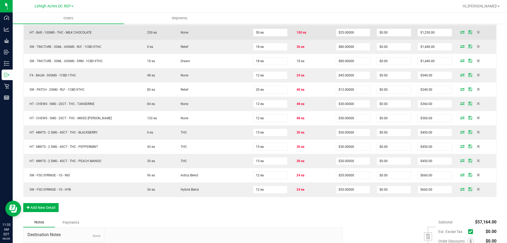
scroll to position [1045, 0]
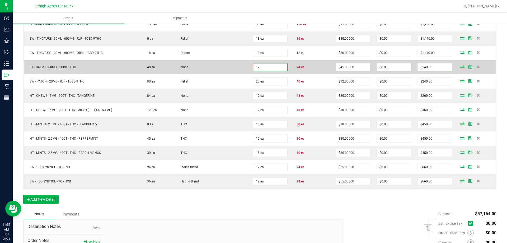
click at [269, 68] on input "12" at bounding box center [270, 66] width 34 height 7
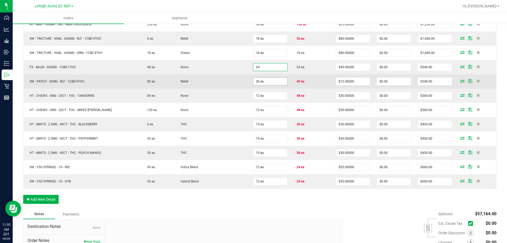
type input "24 ea"
type input "$1,080.00"
click at [268, 81] on input "20" at bounding box center [270, 81] width 34 height 7
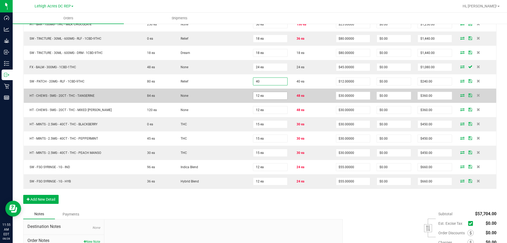
type input "40 ea"
type input "$480.00"
click at [266, 94] on input "12" at bounding box center [270, 95] width 34 height 7
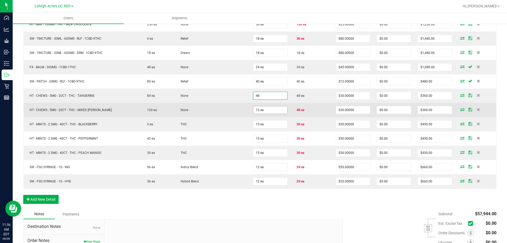
type input "48 ea"
type input "$1,440.00"
click at [267, 109] on input "12" at bounding box center [270, 109] width 34 height 7
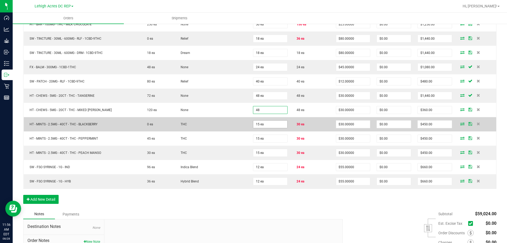
type input "48 ea"
type input "$1,440.00"
click at [265, 125] on input "15" at bounding box center [270, 123] width 34 height 7
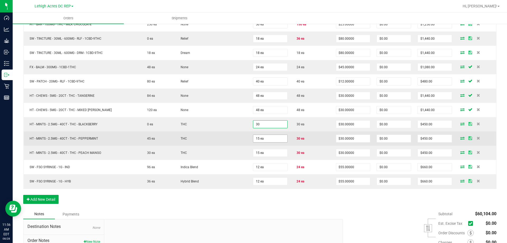
type input "30 ea"
type input "$900.00"
click at [267, 137] on input "15" at bounding box center [270, 138] width 34 height 7
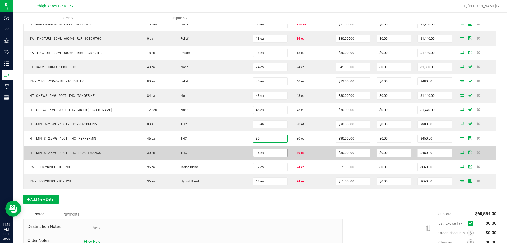
type input "30 ea"
type input "$900.00"
click at [270, 154] on input "15" at bounding box center [270, 152] width 34 height 7
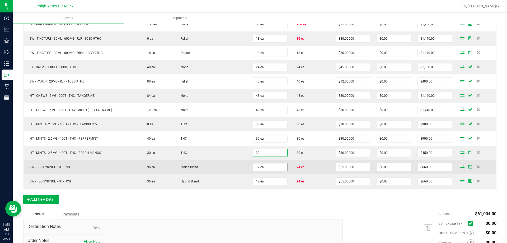
type input "30 ea"
type input "$900.00"
click at [269, 167] on input "12" at bounding box center [270, 166] width 34 height 7
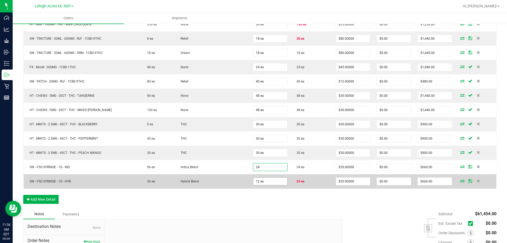
type input "24 ea"
type input "$1,320.00"
click at [269, 181] on input "12" at bounding box center [270, 180] width 34 height 7
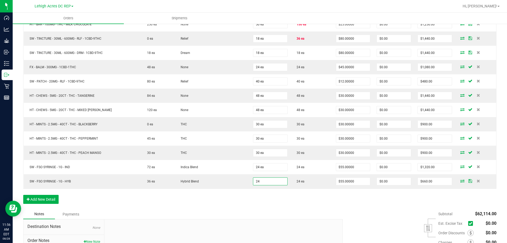
type input "24 ea"
type input "$1,320.00"
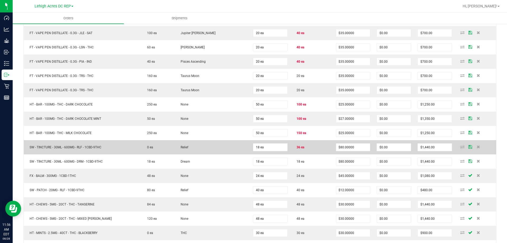
scroll to position [912, 0]
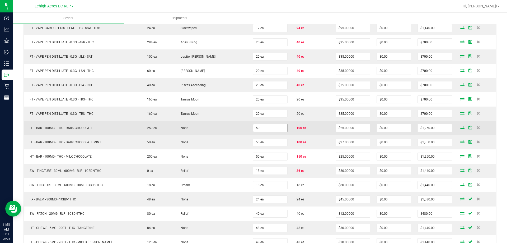
click at [265, 125] on input "50" at bounding box center [270, 127] width 34 height 7
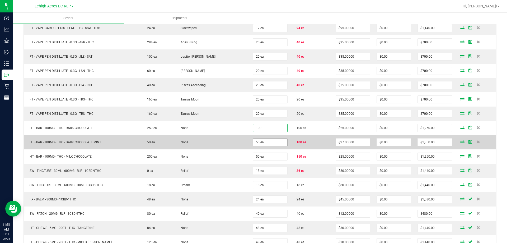
type input "100 ea"
type input "$2,500.00"
click at [265, 143] on input "50" at bounding box center [270, 141] width 34 height 7
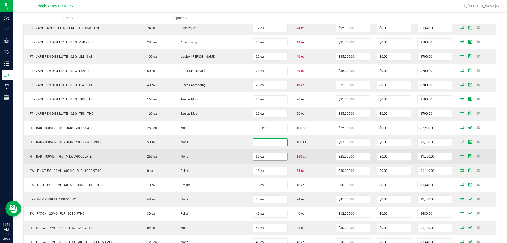
type input "100 ea"
type input "$2,700.00"
click at [265, 156] on input "50" at bounding box center [270, 156] width 34 height 7
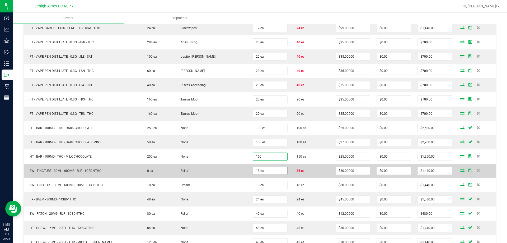
type input "150 ea"
type input "$3,750.00"
click at [262, 169] on input "18" at bounding box center [270, 170] width 34 height 7
type input "36 ea"
type input "$2,880.00"
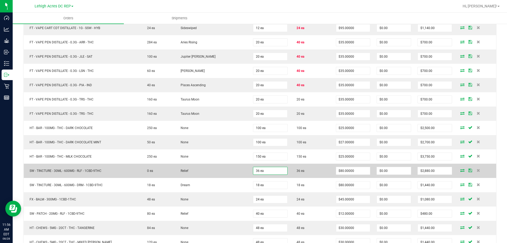
click at [316, 172] on td "36 ea" at bounding box center [312, 170] width 42 height 14
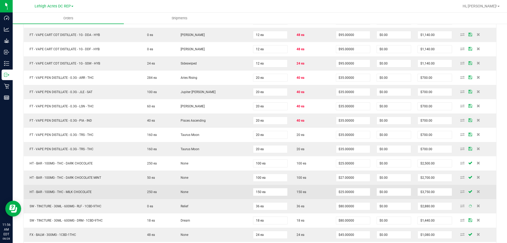
scroll to position [860, 0]
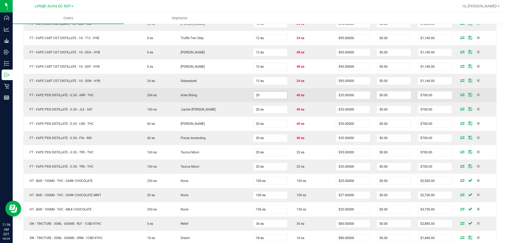
click at [267, 96] on input "20" at bounding box center [270, 94] width 34 height 7
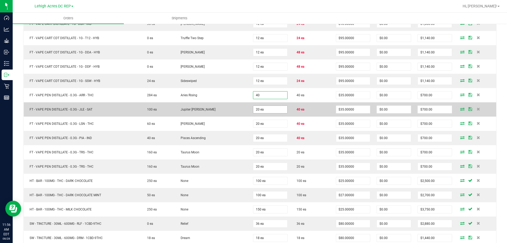
type input "40 ea"
type input "$1,400.00"
click at [266, 110] on input "20" at bounding box center [270, 109] width 34 height 7
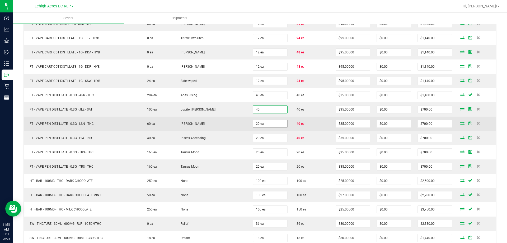
type input "40 ea"
type input "$1,400.00"
click at [265, 123] on input "20" at bounding box center [270, 123] width 34 height 7
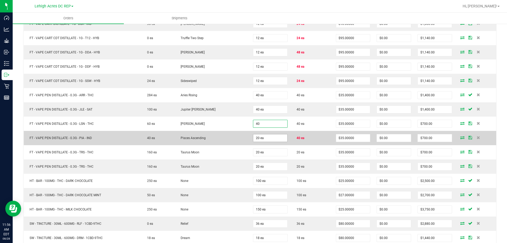
type input "40 ea"
type input "$1,400.00"
click at [265, 137] on input "20" at bounding box center [270, 137] width 34 height 7
type input "40 ea"
type input "$1,400.00"
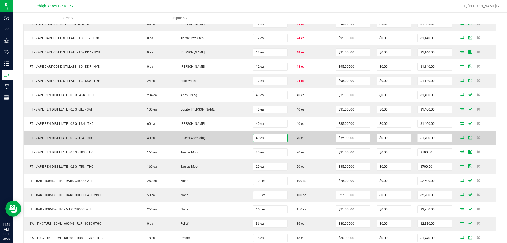
click at [311, 138] on td "40 ea" at bounding box center [312, 138] width 42 height 14
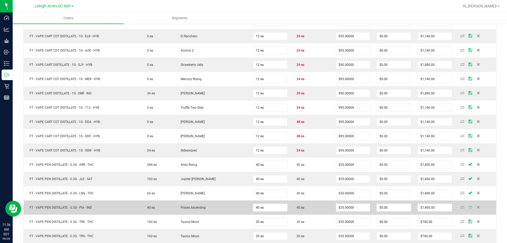
scroll to position [780, 0]
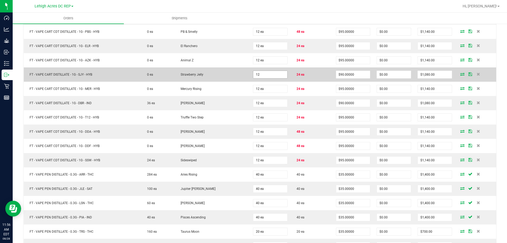
click at [272, 75] on input "12" at bounding box center [270, 74] width 34 height 7
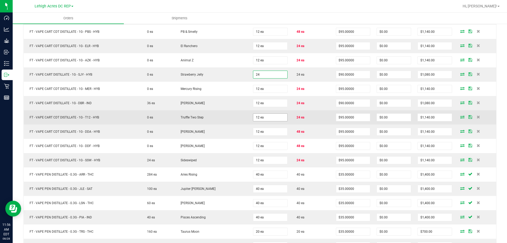
type input "24 ea"
type input "$2,160.00"
click at [274, 115] on input "12" at bounding box center [270, 117] width 34 height 7
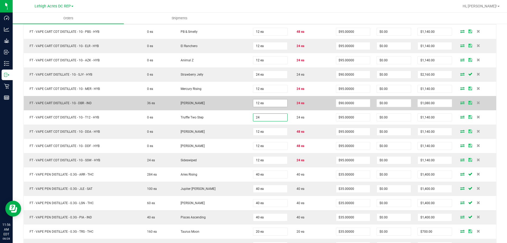
type input "24"
type input "12"
type input "24 ea"
type input "$2,280.00"
click at [272, 102] on input "12" at bounding box center [270, 102] width 34 height 7
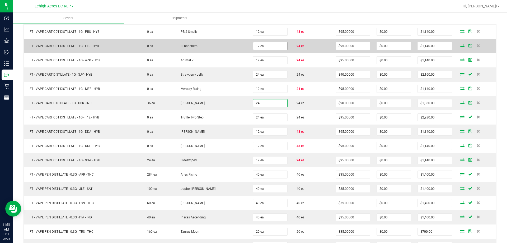
type input "24"
type input "12"
type input "24 ea"
type input "$2,160.00"
click at [274, 44] on input "12" at bounding box center [270, 45] width 34 height 7
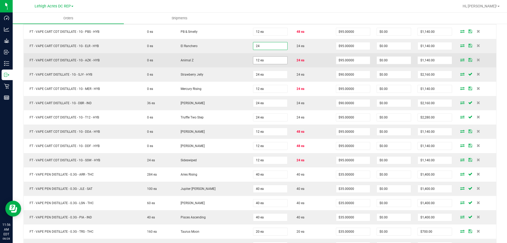
type input "24 ea"
type input "$2,280.00"
click at [269, 61] on input "12" at bounding box center [270, 60] width 34 height 7
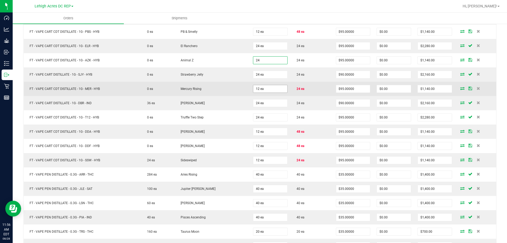
type input "24 ea"
type input "$2,280.00"
click at [270, 88] on input "12" at bounding box center [270, 88] width 34 height 7
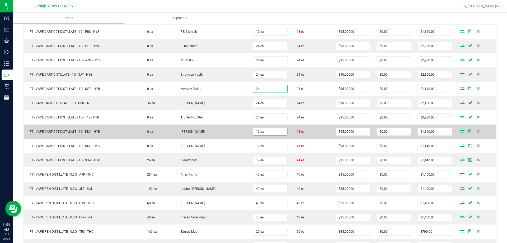
type input "24 ea"
type input "$2,280.00"
click at [264, 129] on input "12" at bounding box center [270, 131] width 34 height 7
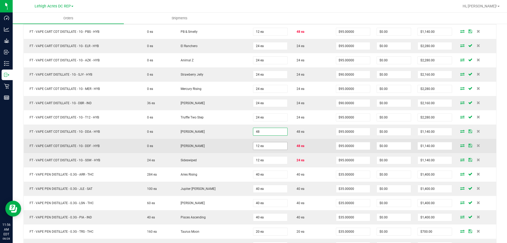
type input "48 ea"
type input "$4,560.00"
click at [268, 144] on input "12" at bounding box center [270, 145] width 34 height 7
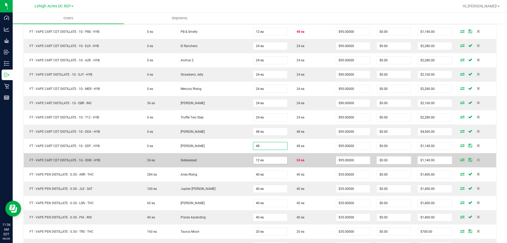
type input "48 ea"
type input "$4,560.00"
click at [269, 158] on input "12" at bounding box center [270, 159] width 34 height 7
type input "24 ea"
type input "$2,280.00"
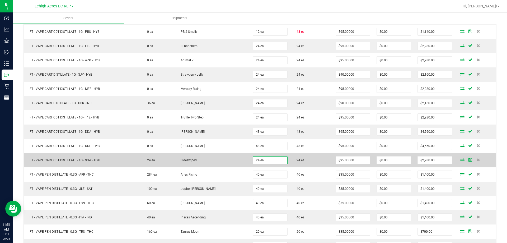
click at [307, 157] on td "24 ea" at bounding box center [312, 160] width 42 height 14
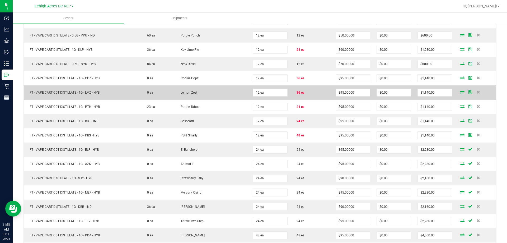
scroll to position [675, 0]
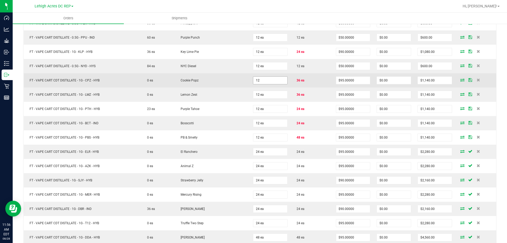
click at [269, 80] on input "12" at bounding box center [270, 80] width 34 height 7
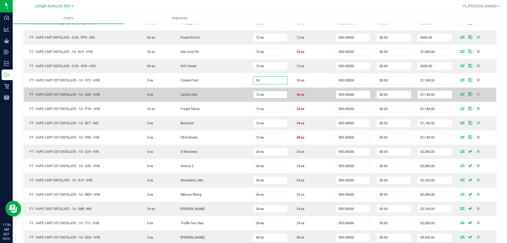
type input "36 ea"
type input "$3,420.00"
click at [272, 94] on input "12" at bounding box center [270, 94] width 34 height 7
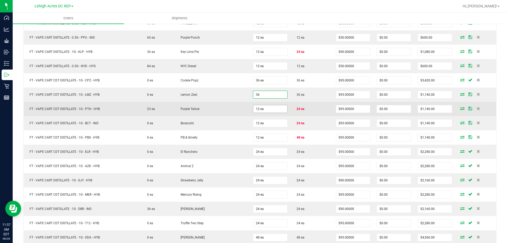
type input "36 ea"
type input "$3,420.00"
click at [269, 111] on input "12" at bounding box center [270, 108] width 34 height 7
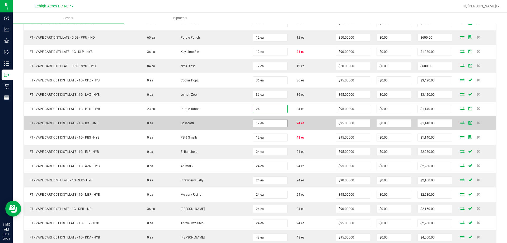
type input "24 ea"
type input "$2,280.00"
click at [267, 121] on input "12" at bounding box center [270, 122] width 34 height 7
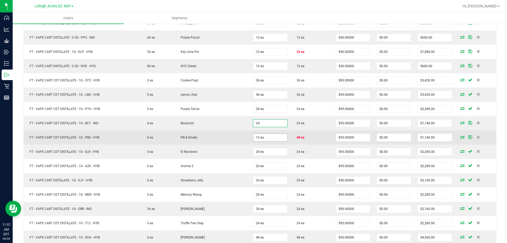
type input "24 ea"
type input "$2,280.00"
click at [268, 135] on input "12" at bounding box center [270, 137] width 34 height 7
type input "48 ea"
type input "$4,560.00"
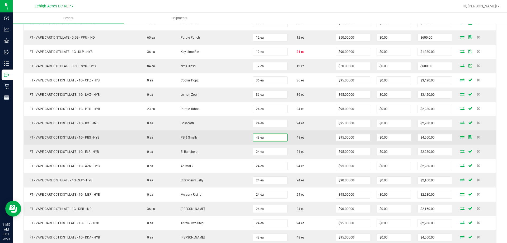
click at [306, 134] on td "48 ea" at bounding box center [312, 137] width 42 height 14
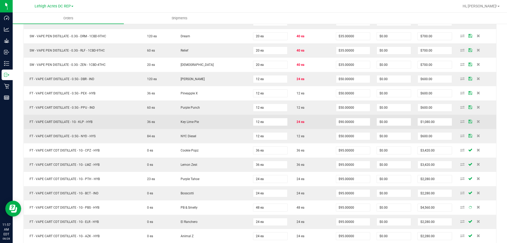
scroll to position [596, 0]
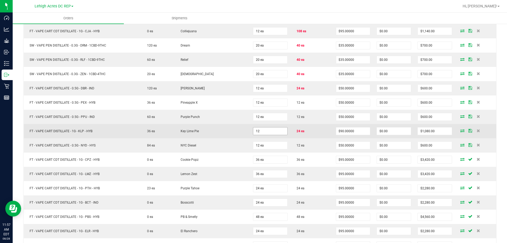
click at [272, 129] on input "12" at bounding box center [270, 130] width 34 height 7
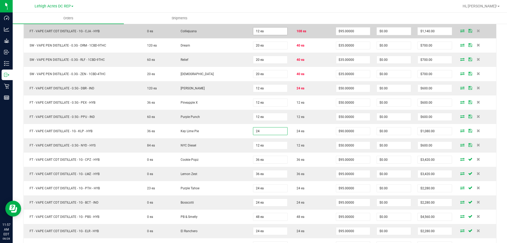
type input "24"
type input "12"
type input "24 ea"
type input "$2,160.00"
click at [268, 31] on input "12" at bounding box center [270, 30] width 34 height 7
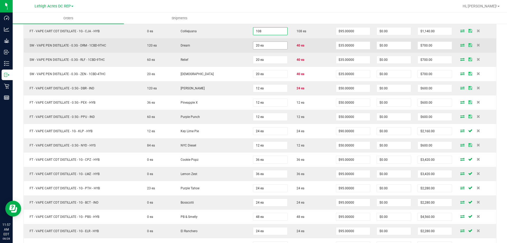
type input "108 ea"
type input "$10,260.00"
click at [269, 45] on input "20" at bounding box center [270, 45] width 34 height 7
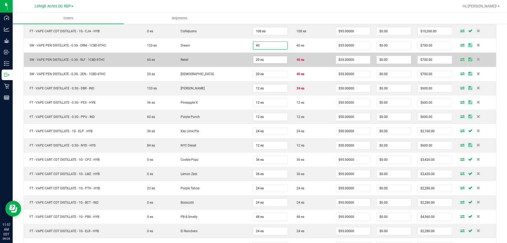
type input "40 ea"
type input "$1,400.00"
click at [273, 59] on input "20" at bounding box center [270, 59] width 34 height 7
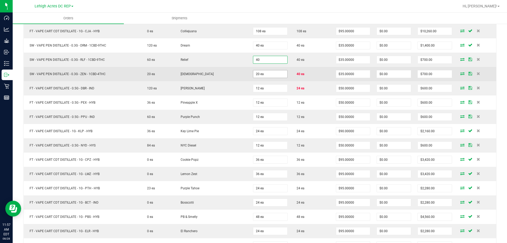
type input "40 ea"
type input "$1,400.00"
click at [271, 74] on input "20" at bounding box center [270, 73] width 34 height 7
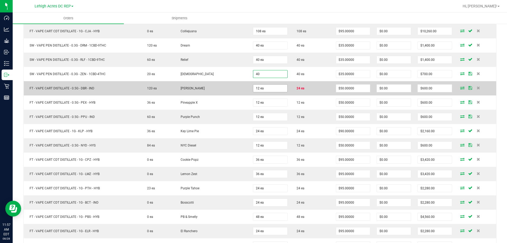
type input "40 ea"
type input "$1,400.00"
click at [268, 86] on input "12" at bounding box center [270, 88] width 34 height 7
type input "24 ea"
type input "$1,200.00"
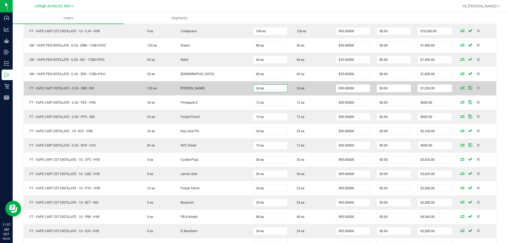
click at [312, 90] on td "24 ea" at bounding box center [312, 88] width 42 height 14
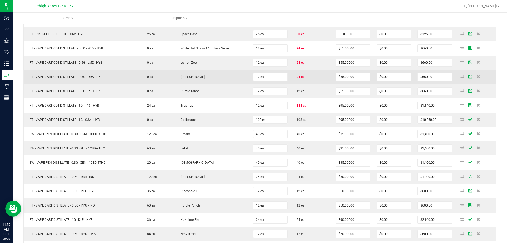
scroll to position [490, 0]
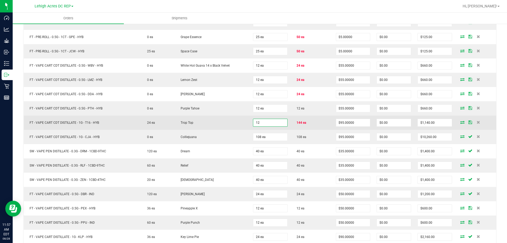
click at [262, 120] on input "12" at bounding box center [270, 122] width 34 height 7
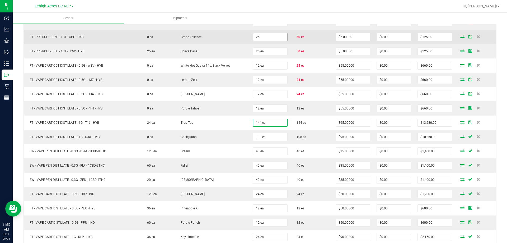
click at [268, 37] on input "25" at bounding box center [270, 36] width 34 height 7
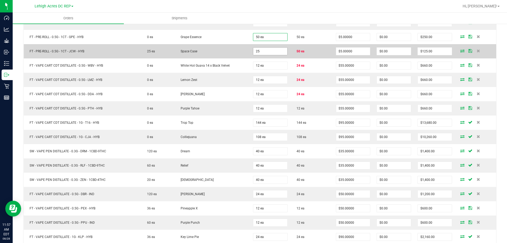
click at [269, 50] on input "25" at bounding box center [270, 51] width 34 height 7
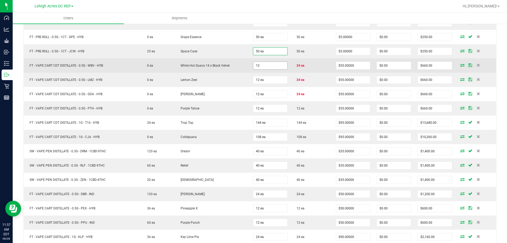
click at [269, 64] on input "12" at bounding box center [270, 65] width 34 height 7
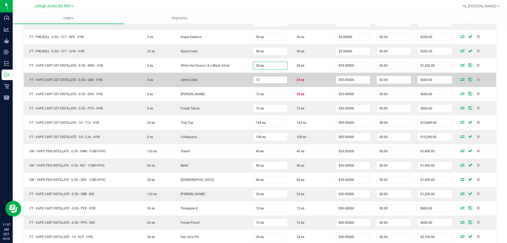
click at [267, 80] on input "12" at bounding box center [270, 79] width 34 height 7
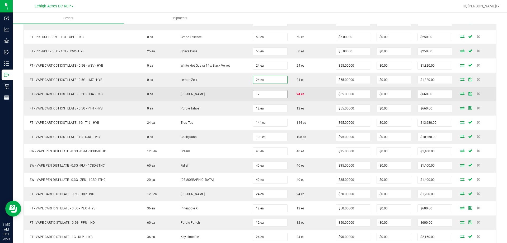
click at [264, 93] on input "12" at bounding box center [270, 93] width 34 height 7
click at [313, 93] on td "24 ea" at bounding box center [312, 94] width 42 height 14
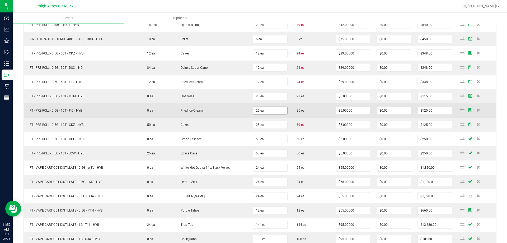
scroll to position [384, 0]
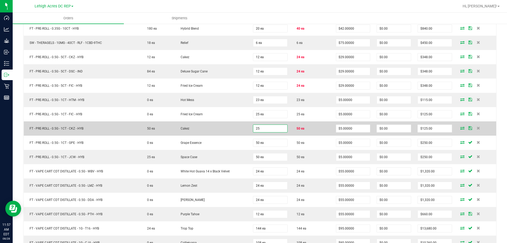
click at [268, 130] on input "25" at bounding box center [270, 128] width 34 height 7
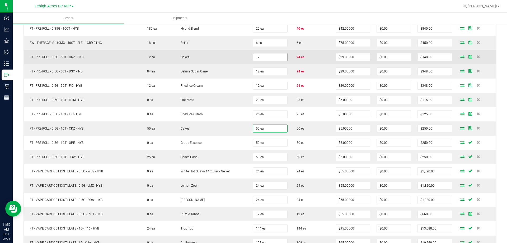
click at [270, 58] on input "12" at bounding box center [270, 56] width 34 height 7
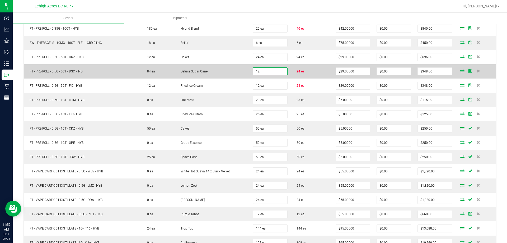
click at [269, 72] on input "12" at bounding box center [270, 71] width 34 height 7
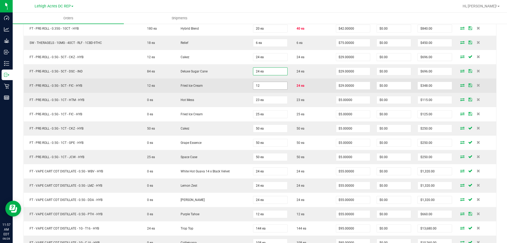
click at [268, 85] on input "12" at bounding box center [270, 85] width 34 height 7
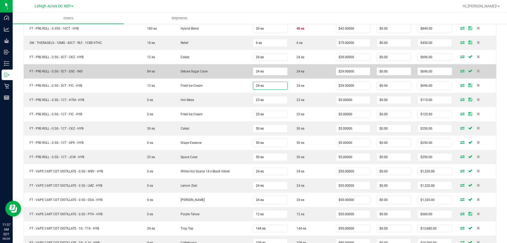
click at [307, 77] on td "24 ea" at bounding box center [312, 71] width 42 height 14
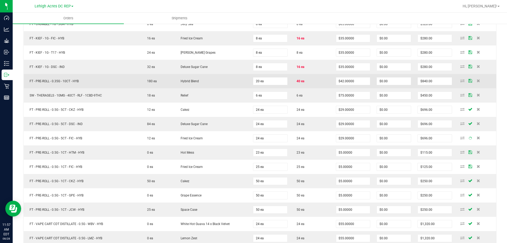
scroll to position [331, 0]
click at [271, 81] on input "20" at bounding box center [270, 81] width 34 height 7
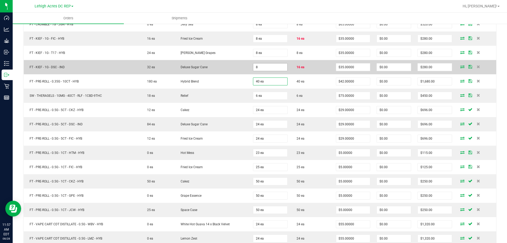
click at [266, 65] on input "8" at bounding box center [270, 66] width 34 height 7
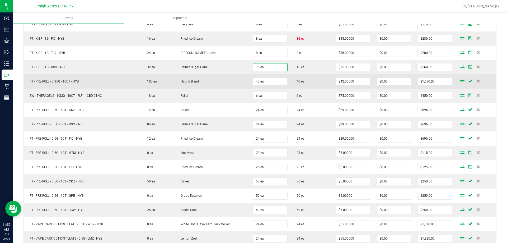
click at [304, 80] on td "40 ea" at bounding box center [312, 81] width 42 height 14
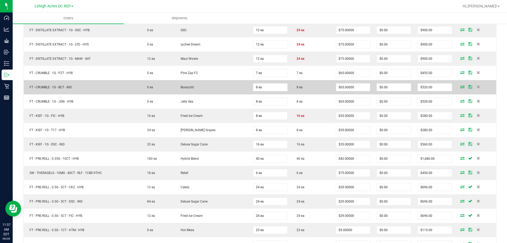
scroll to position [252, 0]
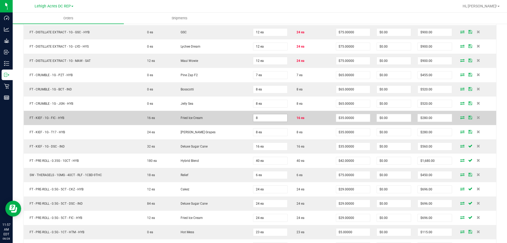
click at [268, 114] on input "8" at bounding box center [270, 117] width 34 height 7
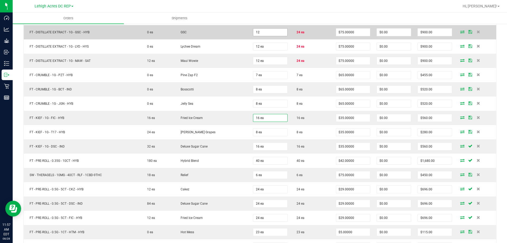
click at [270, 34] on input "12" at bounding box center [270, 32] width 34 height 7
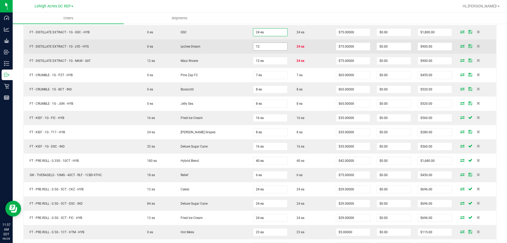
click at [266, 46] on input "12" at bounding box center [270, 46] width 34 height 7
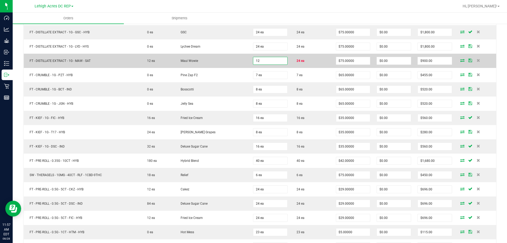
click at [269, 61] on input "12" at bounding box center [270, 60] width 34 height 7
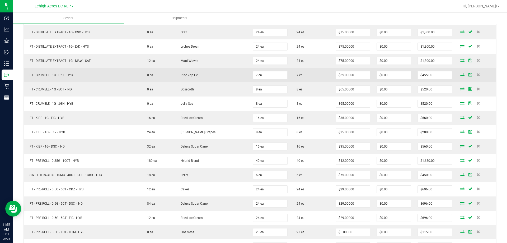
click at [310, 73] on td "7 ea" at bounding box center [312, 75] width 42 height 14
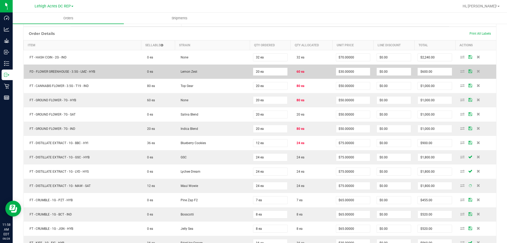
scroll to position [120, 0]
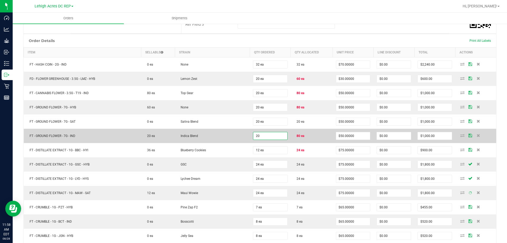
click at [276, 135] on input "20" at bounding box center [270, 135] width 34 height 7
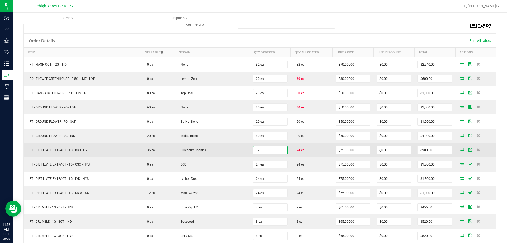
click at [267, 149] on input "12" at bounding box center [270, 149] width 34 height 7
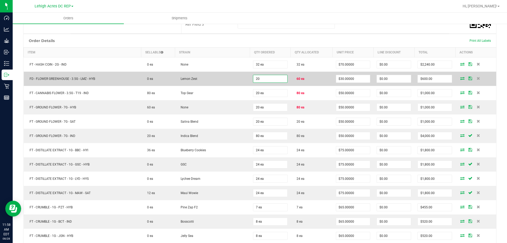
click at [271, 79] on input "20" at bounding box center [270, 78] width 34 height 7
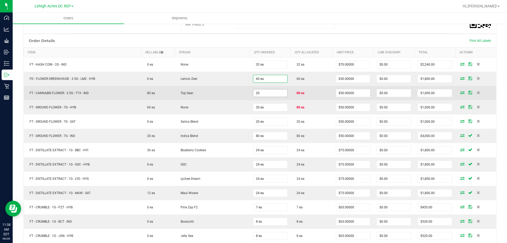
click at [269, 93] on input "20" at bounding box center [270, 92] width 34 height 7
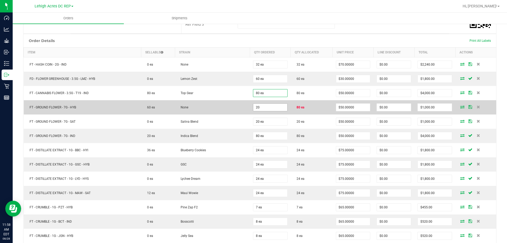
click at [269, 106] on input "20" at bounding box center [270, 107] width 34 height 7
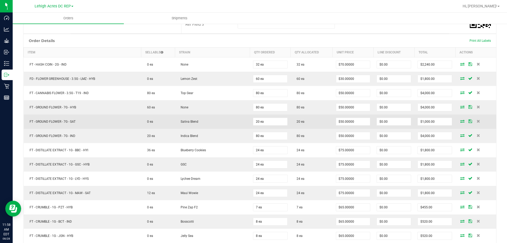
click at [303, 121] on td "20 ea" at bounding box center [312, 121] width 42 height 14
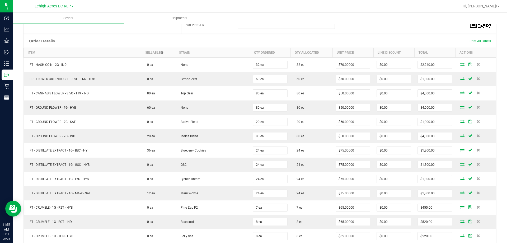
scroll to position [0, 0]
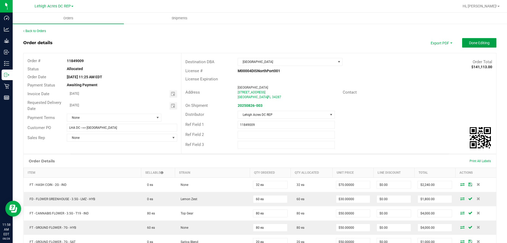
click at [472, 43] on span "Done Editing" at bounding box center [479, 43] width 21 height 4
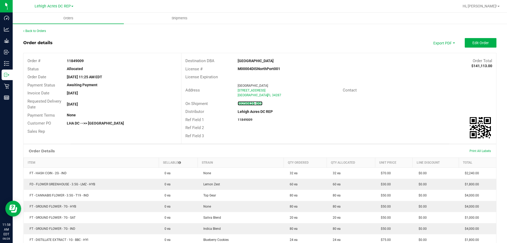
click at [250, 105] on strong "20250826-003" at bounding box center [250, 103] width 25 height 4
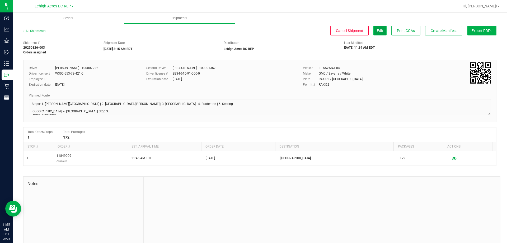
click at [378, 30] on button "Edit" at bounding box center [379, 31] width 13 height 10
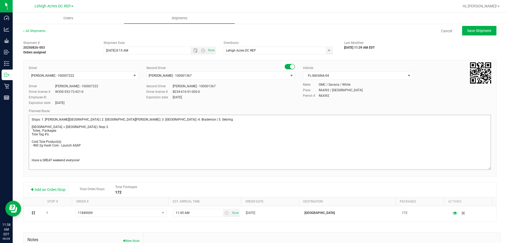
drag, startPoint x: 484, startPoint y: 127, endPoint x: 469, endPoint y: 180, distance: 55.3
click at [488, 176] on div "Driver Matthew Waite - 100007222 Select Driver Ian Albritton - 100006559 LOGAN …" at bounding box center [259, 118] width 473 height 116
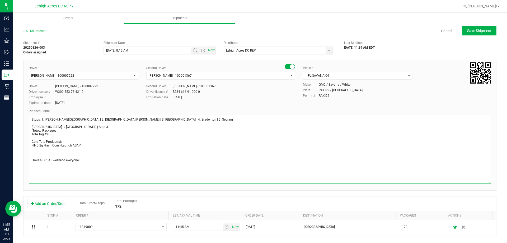
click at [43, 130] on textarea at bounding box center [260, 149] width 462 height 69
click at [471, 32] on span "Save Shipment" at bounding box center [479, 31] width 24 height 4
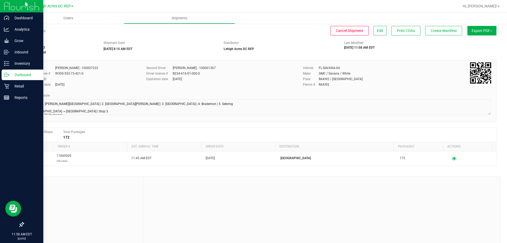
click at [10, 76] on p "Outbound" at bounding box center [25, 75] width 32 height 6
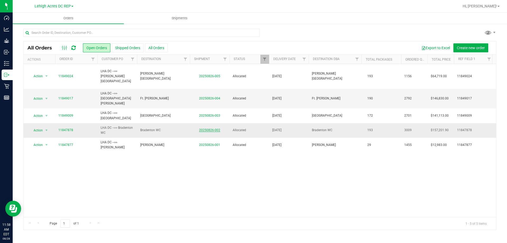
click at [207, 128] on link "20250826-002" at bounding box center [209, 130] width 21 height 4
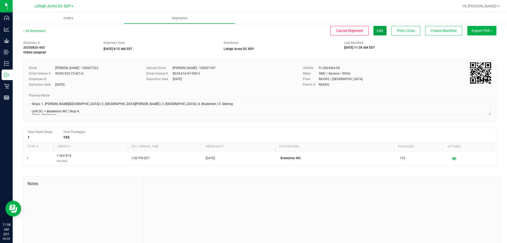
click at [376, 33] on button "Edit" at bounding box center [379, 31] width 13 height 10
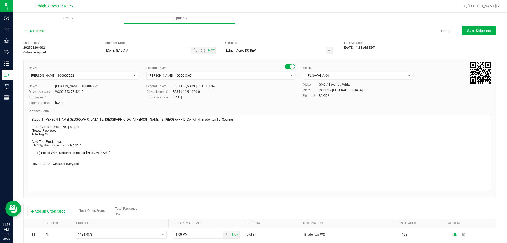
drag, startPoint x: 484, startPoint y: 129, endPoint x: 410, endPoint y: 179, distance: 89.6
click at [493, 194] on div "All Shipments Cancel Save Shipment Shipment # 20250826-002 Orders assigned Ship…" at bounding box center [260, 176] width 494 height 307
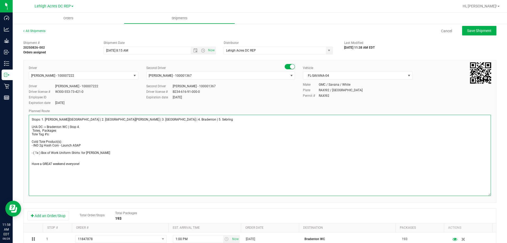
click at [43, 130] on textarea at bounding box center [260, 155] width 462 height 81
click at [475, 34] on button "Save Shipment" at bounding box center [479, 31] width 34 height 10
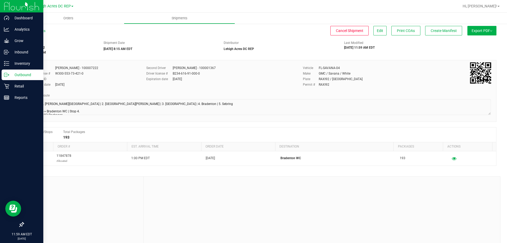
click at [20, 74] on p "Outbound" at bounding box center [25, 75] width 32 height 6
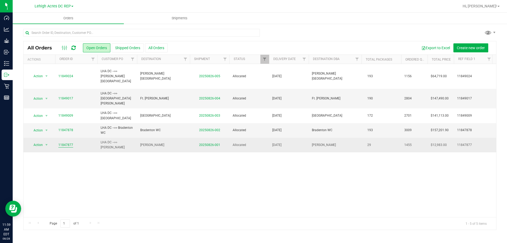
click at [61, 142] on link "11847877" at bounding box center [65, 144] width 15 height 5
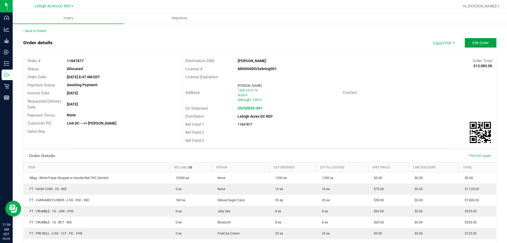
click at [475, 42] on span "Edit Order" at bounding box center [480, 43] width 16 height 4
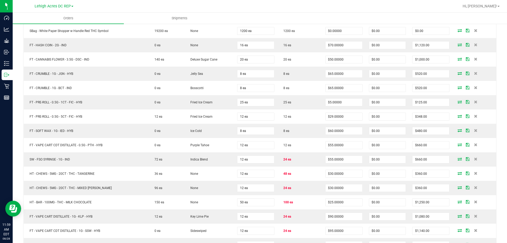
scroll to position [303, 0]
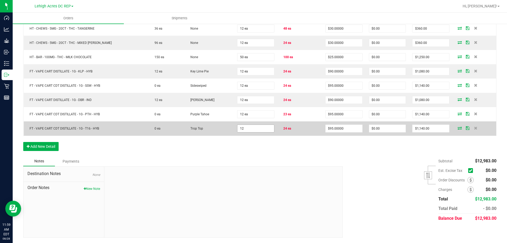
click at [247, 129] on input "12" at bounding box center [255, 128] width 37 height 7
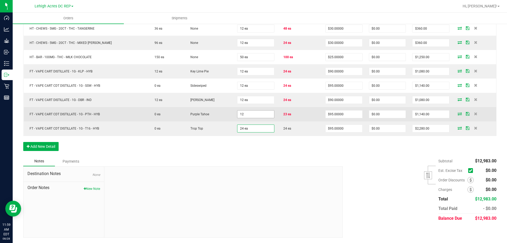
click at [251, 114] on input "12" at bounding box center [255, 113] width 37 height 7
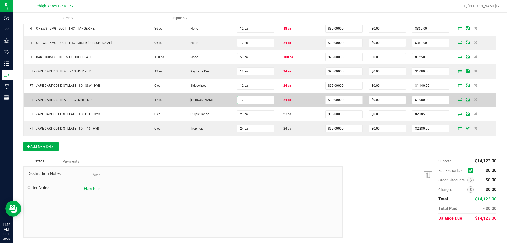
click at [249, 99] on input "12" at bounding box center [255, 99] width 37 height 7
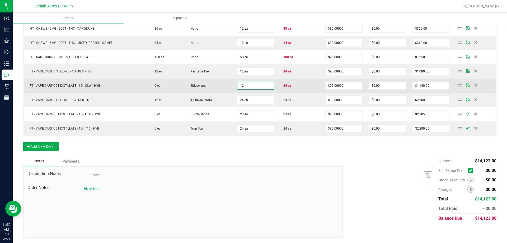
click at [249, 84] on input "12" at bounding box center [255, 85] width 37 height 7
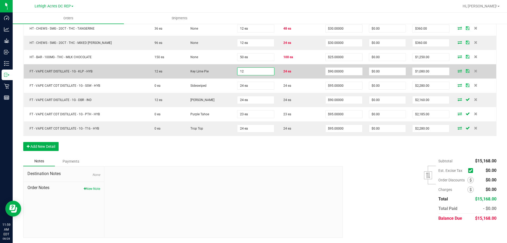
click at [250, 69] on input "12" at bounding box center [255, 71] width 37 height 7
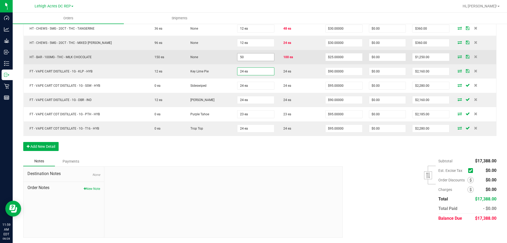
click at [253, 57] on input "50" at bounding box center [255, 56] width 37 height 7
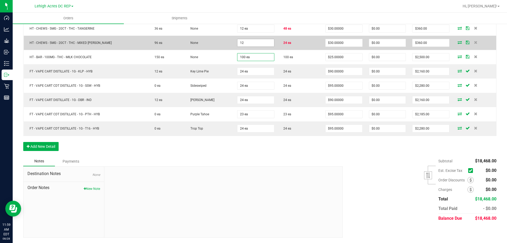
click at [250, 44] on input "12" at bounding box center [255, 42] width 37 height 7
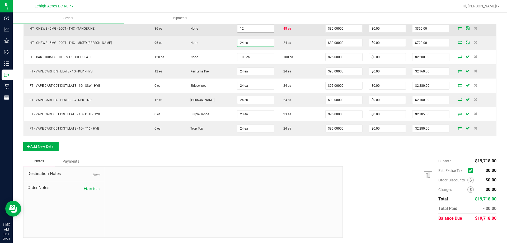
click at [244, 29] on input "12" at bounding box center [255, 28] width 37 height 7
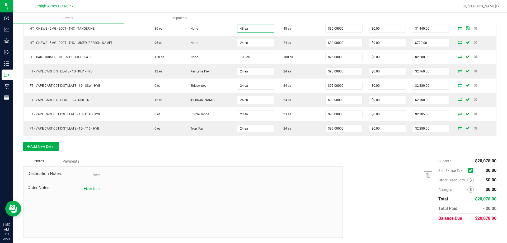
click at [257, 185] on div at bounding box center [223, 201] width 238 height 71
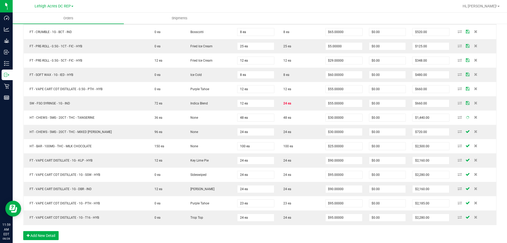
scroll to position [198, 0]
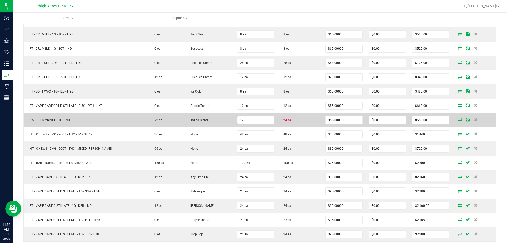
click at [250, 122] on input "12" at bounding box center [255, 119] width 37 height 7
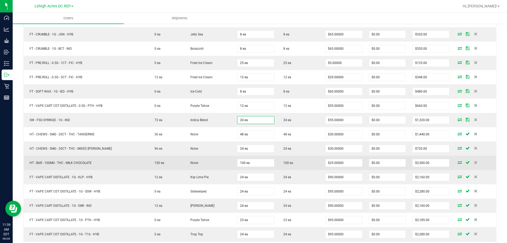
click at [292, 162] on td "100 ea" at bounding box center [300, 163] width 45 height 14
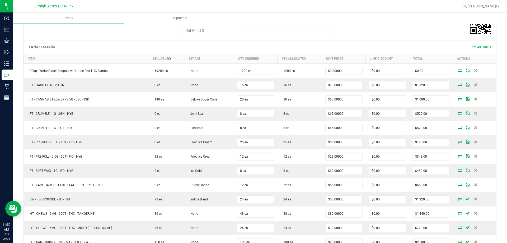
scroll to position [0, 0]
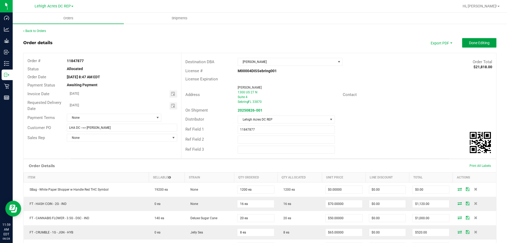
click at [478, 40] on button "Done Editing" at bounding box center [479, 43] width 34 height 10
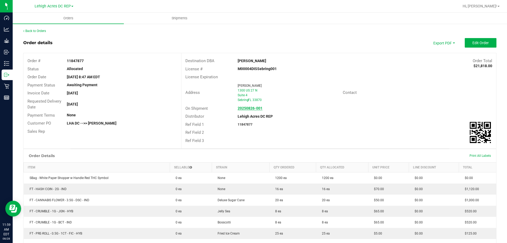
click at [245, 108] on strong "20250826-001" at bounding box center [250, 108] width 25 height 4
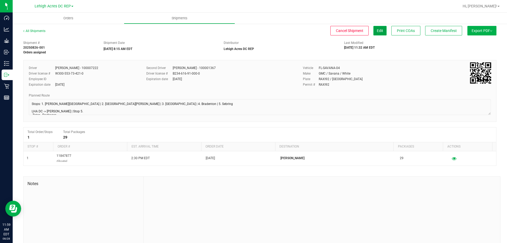
click at [378, 32] on span "Edit" at bounding box center [380, 31] width 6 height 4
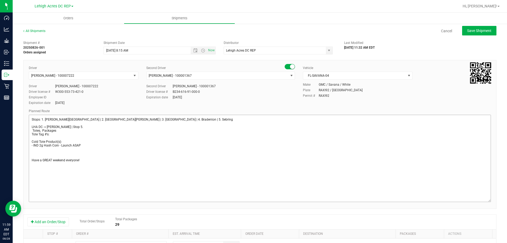
drag, startPoint x: 483, startPoint y: 129, endPoint x: 486, endPoint y: 200, distance: 71.4
click at [486, 200] on textarea at bounding box center [260, 158] width 462 height 87
click at [43, 129] on textarea at bounding box center [260, 158] width 462 height 87
click at [477, 33] on span "Save Shipment" at bounding box center [479, 31] width 24 height 4
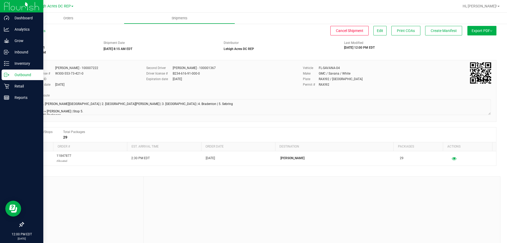
click at [24, 75] on p "Outbound" at bounding box center [25, 75] width 32 height 6
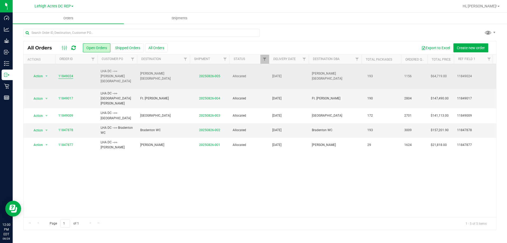
click at [68, 74] on link "11849024" at bounding box center [65, 76] width 15 height 5
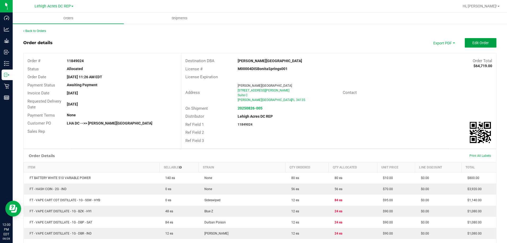
click at [483, 39] on button "Edit Order" at bounding box center [481, 43] width 32 height 10
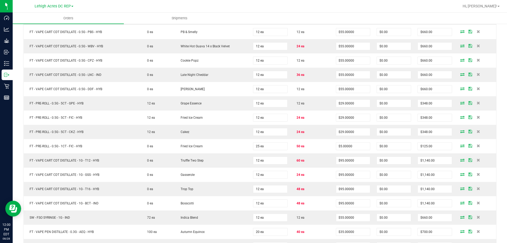
scroll to position [713, 0]
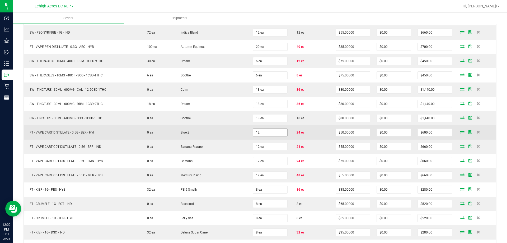
click at [263, 133] on input "12" at bounding box center [270, 132] width 34 height 7
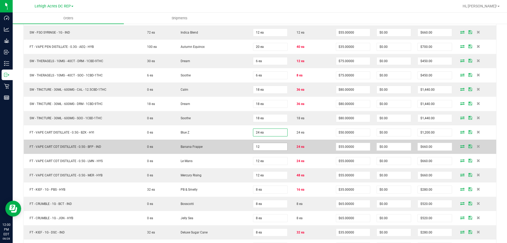
click at [264, 145] on input "12" at bounding box center [270, 146] width 34 height 7
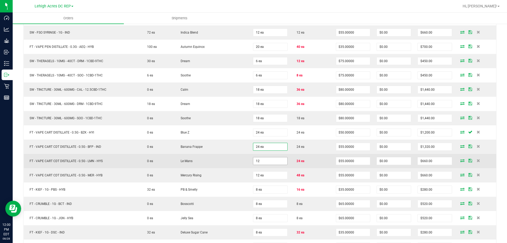
click at [268, 161] on input "12" at bounding box center [270, 160] width 34 height 7
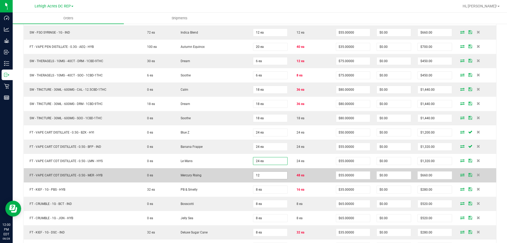
click at [270, 174] on input "12" at bounding box center [270, 174] width 34 height 7
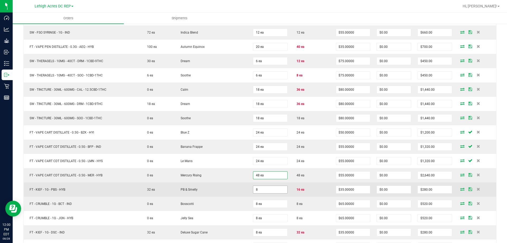
click at [270, 187] on input "8" at bounding box center [270, 189] width 34 height 7
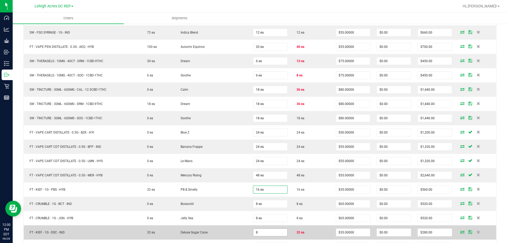
click at [269, 231] on input "8" at bounding box center [270, 231] width 34 height 7
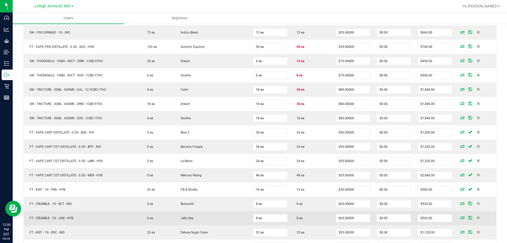
click at [312, 219] on td "8 ea" at bounding box center [312, 218] width 42 height 14
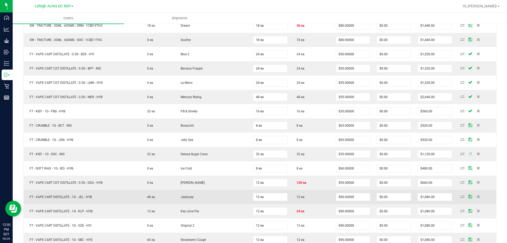
scroll to position [792, 0]
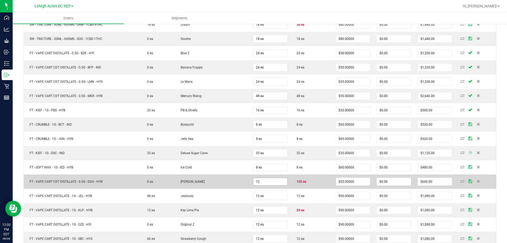
click at [258, 181] on input "12" at bounding box center [270, 181] width 34 height 7
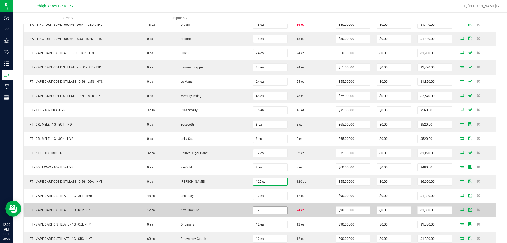
click at [267, 210] on input "12" at bounding box center [270, 209] width 34 height 7
click at [310, 211] on td "24 ea" at bounding box center [312, 210] width 42 height 14
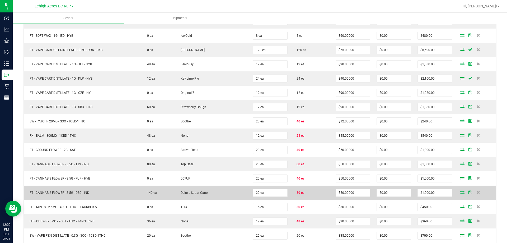
scroll to position [924, 0]
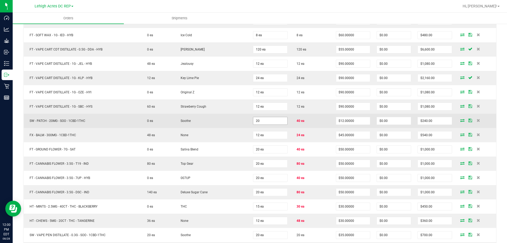
click at [273, 121] on input "20" at bounding box center [270, 120] width 34 height 7
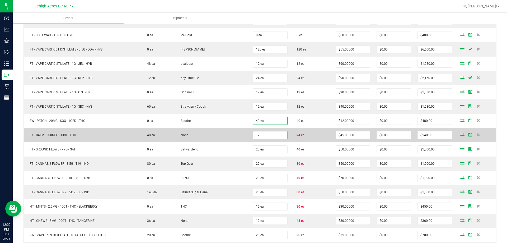
click at [266, 135] on input "12" at bounding box center [270, 134] width 34 height 7
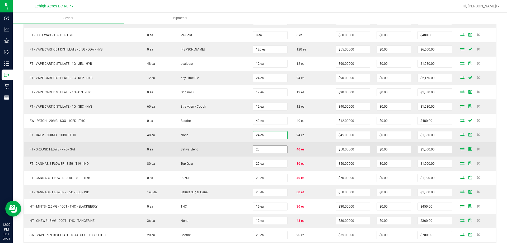
click at [270, 147] on input "20" at bounding box center [270, 149] width 34 height 7
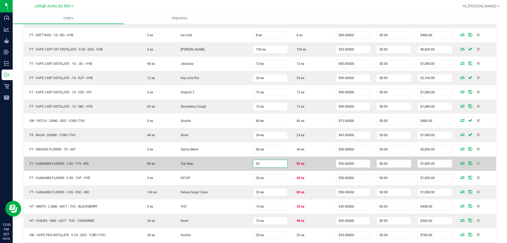
click at [269, 162] on input "20" at bounding box center [270, 163] width 34 height 7
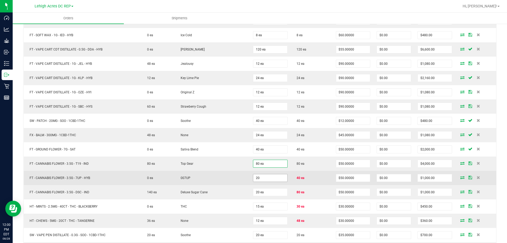
click at [269, 175] on input "20" at bounding box center [270, 177] width 34 height 7
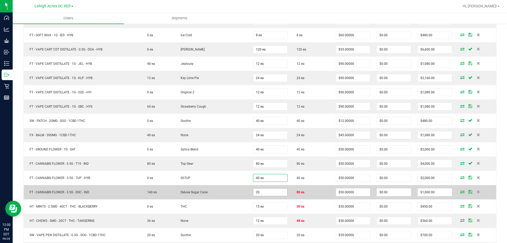
click at [266, 192] on input "20" at bounding box center [270, 191] width 34 height 7
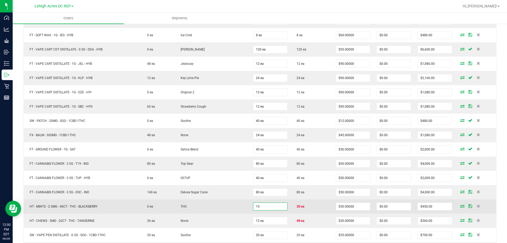
click at [269, 205] on input "15" at bounding box center [270, 206] width 34 height 7
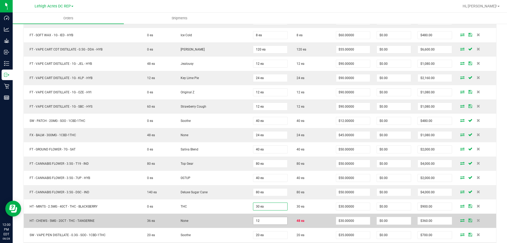
click at [267, 218] on input "12" at bounding box center [270, 220] width 34 height 7
click at [311, 216] on td "48 ea" at bounding box center [312, 220] width 42 height 14
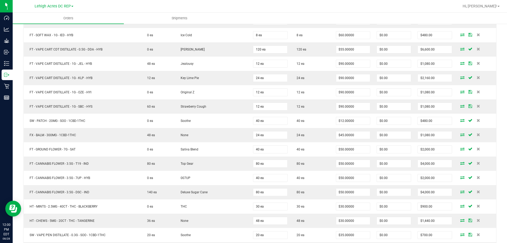
scroll to position [1004, 0]
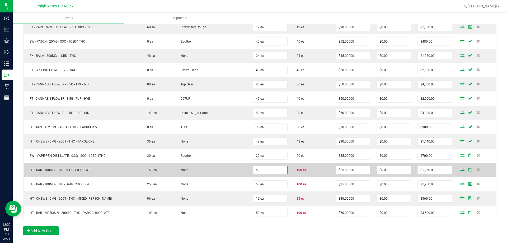
click at [276, 167] on input "50" at bounding box center [270, 169] width 34 height 7
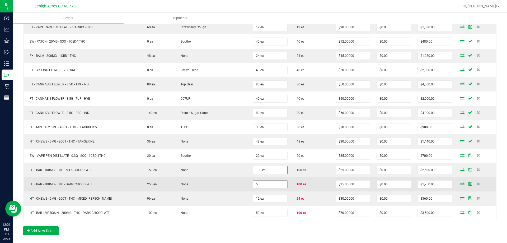
click at [268, 185] on input "50" at bounding box center [270, 183] width 34 height 7
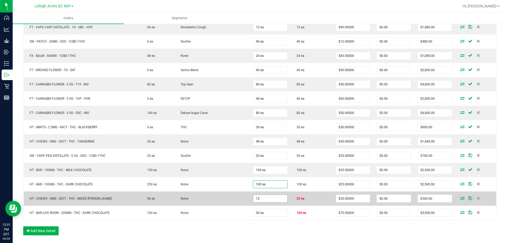
click at [267, 197] on input "12" at bounding box center [270, 198] width 34 height 7
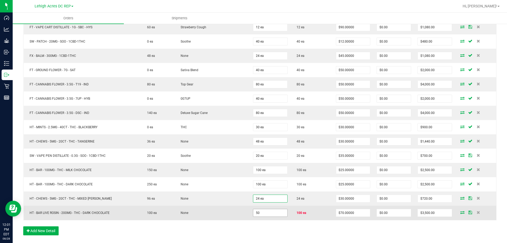
click at [268, 210] on input "50" at bounding box center [270, 212] width 34 height 7
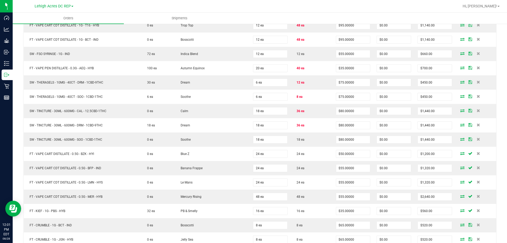
scroll to position [660, 0]
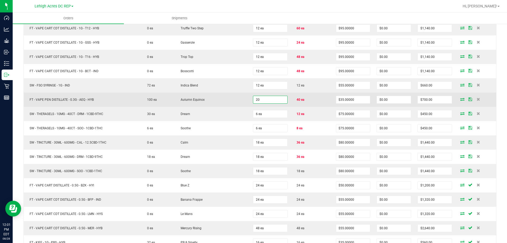
click at [276, 99] on input "20" at bounding box center [270, 99] width 34 height 7
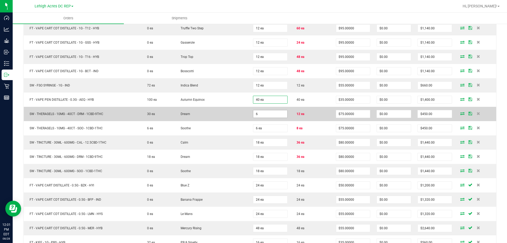
click at [276, 113] on input "6" at bounding box center [270, 113] width 34 height 7
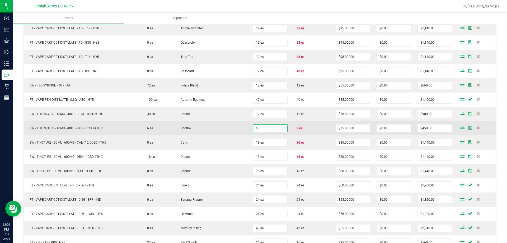
click at [271, 126] on input "6" at bounding box center [270, 127] width 34 height 7
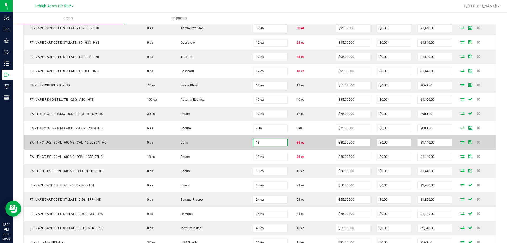
click at [271, 141] on input "18" at bounding box center [270, 142] width 34 height 7
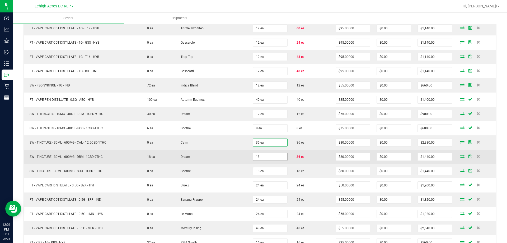
click at [269, 156] on input "18" at bounding box center [270, 156] width 34 height 7
click at [310, 155] on td "36 ea" at bounding box center [312, 156] width 42 height 14
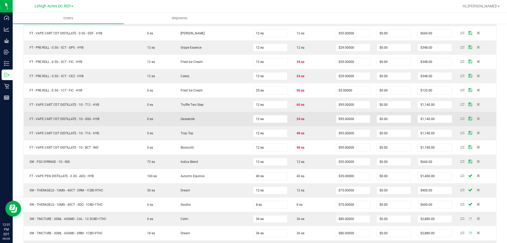
scroll to position [581, 0]
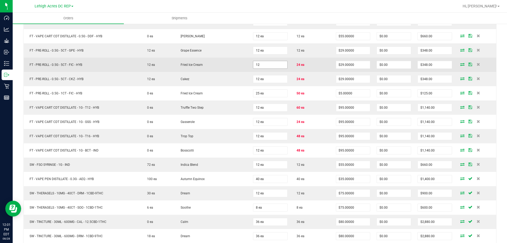
click at [270, 65] on input "12" at bounding box center [270, 64] width 34 height 7
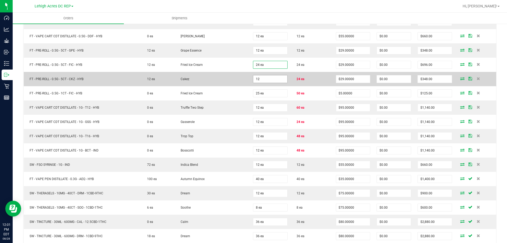
click at [272, 79] on input "12" at bounding box center [270, 78] width 34 height 7
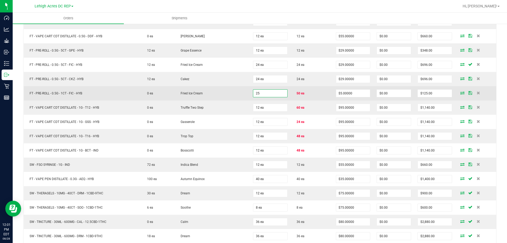
click at [269, 94] on input "25" at bounding box center [270, 93] width 34 height 7
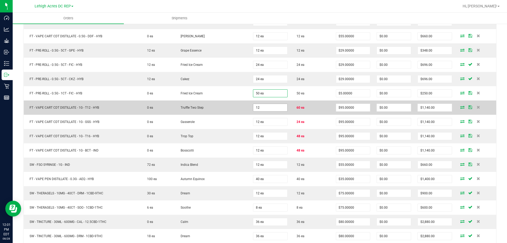
click at [268, 107] on input "12" at bounding box center [270, 107] width 34 height 7
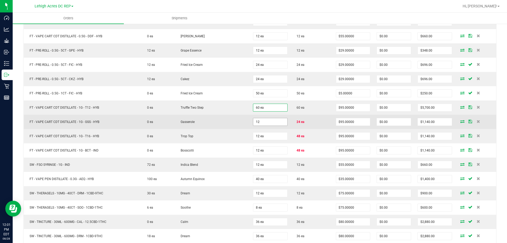
click at [268, 120] on input "12" at bounding box center [270, 121] width 34 height 7
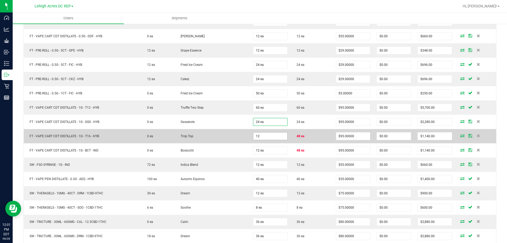
click at [270, 133] on input "12" at bounding box center [270, 135] width 34 height 7
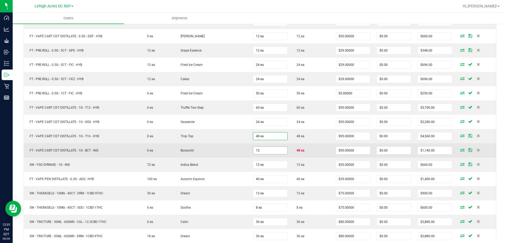
click at [269, 148] on input "12" at bounding box center [270, 150] width 34 height 7
click at [302, 156] on td "48 ea" at bounding box center [312, 150] width 42 height 14
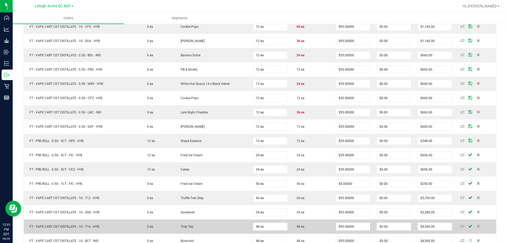
scroll to position [475, 0]
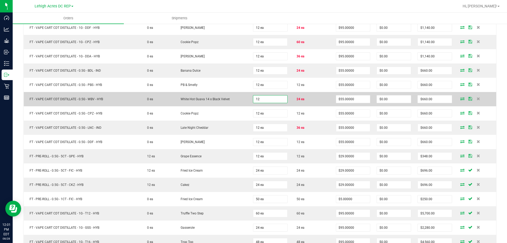
click at [269, 98] on input "12" at bounding box center [270, 98] width 34 height 7
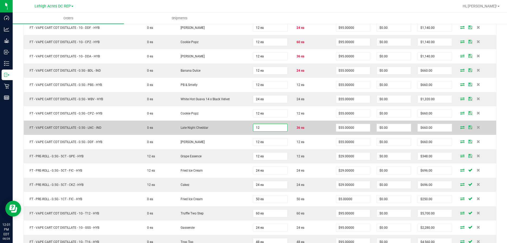
click at [267, 128] on input "12" at bounding box center [270, 127] width 34 height 7
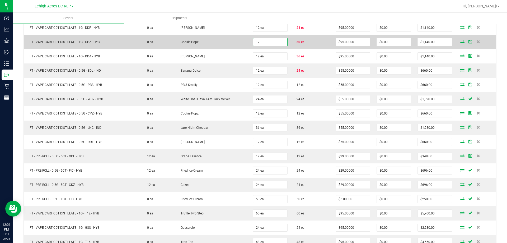
click at [268, 42] on input "12" at bounding box center [270, 41] width 34 height 7
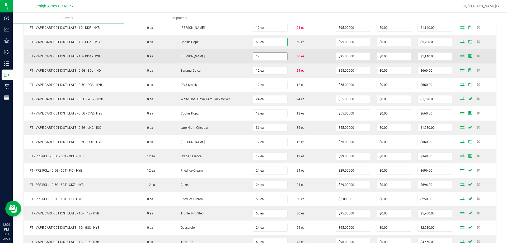
click at [270, 54] on input "12" at bounding box center [270, 56] width 34 height 7
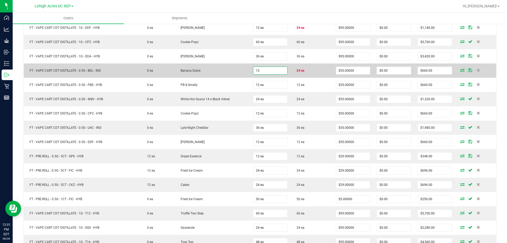
click at [272, 71] on input "12" at bounding box center [270, 70] width 34 height 7
click at [308, 75] on td "24 ea" at bounding box center [312, 70] width 42 height 14
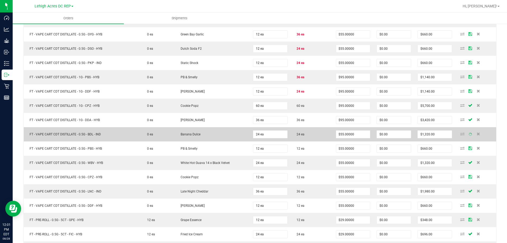
scroll to position [370, 0]
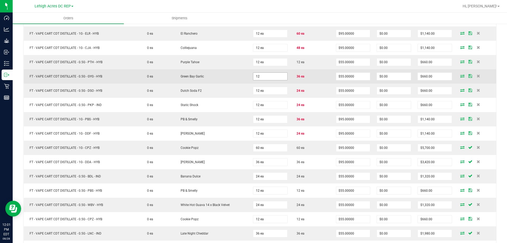
click at [274, 76] on input "12" at bounding box center [270, 76] width 34 height 7
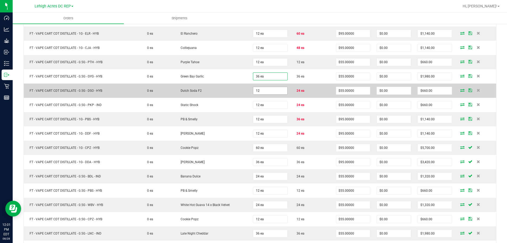
click at [268, 90] on input "12" at bounding box center [270, 90] width 34 height 7
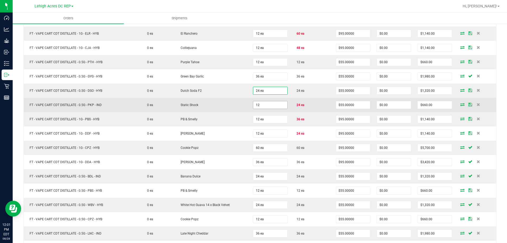
click at [266, 104] on input "12" at bounding box center [270, 104] width 34 height 7
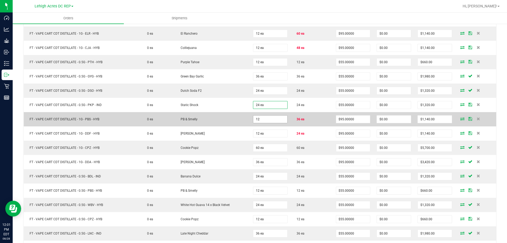
click at [267, 116] on input "12" at bounding box center [270, 118] width 34 height 7
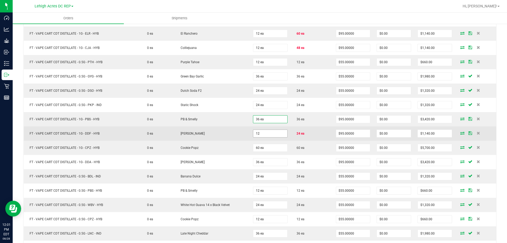
click at [270, 131] on input "12" at bounding box center [270, 133] width 34 height 7
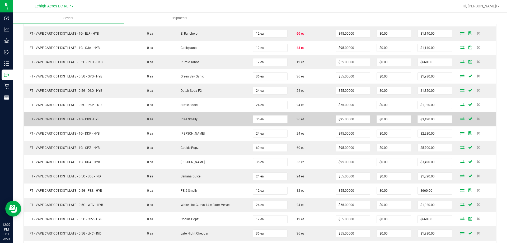
click at [307, 121] on td "36 ea" at bounding box center [312, 119] width 42 height 14
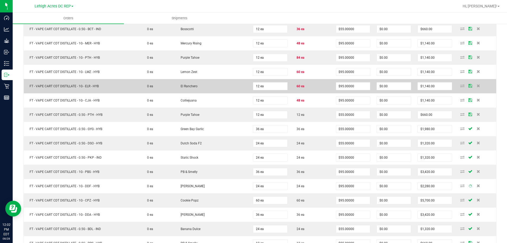
scroll to position [317, 0]
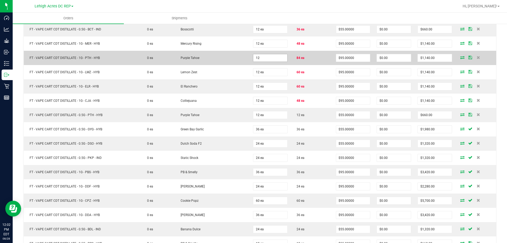
click at [280, 56] on input "12" at bounding box center [270, 57] width 34 height 7
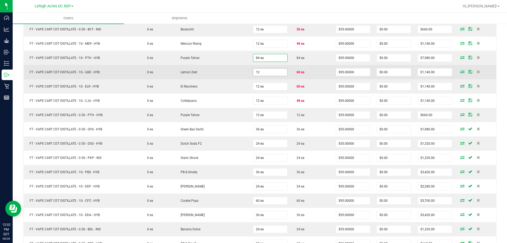
click at [269, 73] on input "12" at bounding box center [270, 71] width 34 height 7
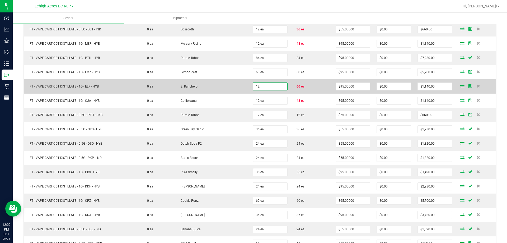
click at [272, 87] on input "12" at bounding box center [270, 86] width 34 height 7
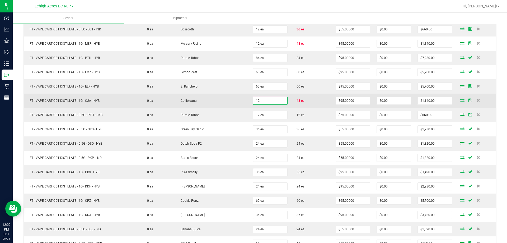
click at [270, 99] on input "12" at bounding box center [270, 100] width 34 height 7
click at [316, 97] on td "48 ea" at bounding box center [312, 100] width 42 height 14
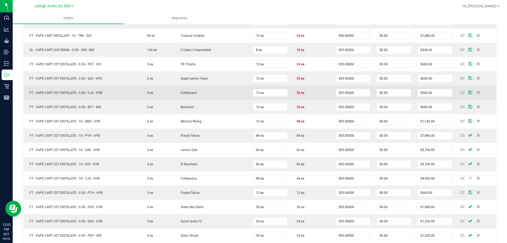
scroll to position [238, 0]
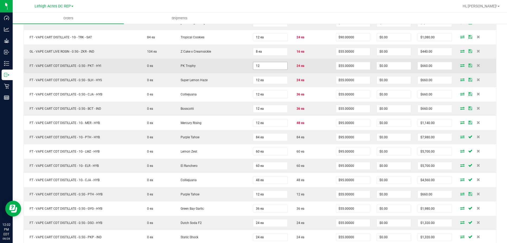
click at [269, 67] on input "12" at bounding box center [270, 65] width 34 height 7
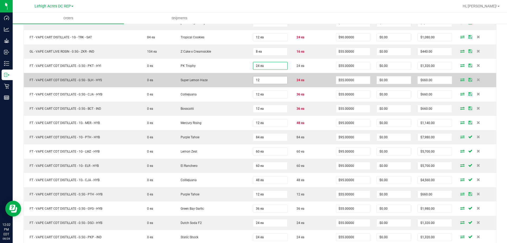
click at [268, 79] on input "12" at bounding box center [270, 79] width 34 height 7
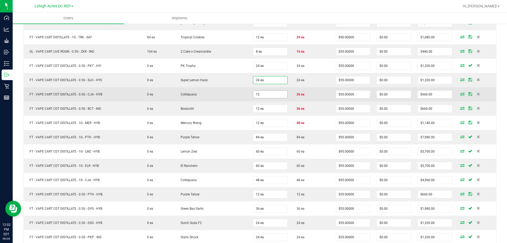
click at [267, 95] on input "12" at bounding box center [270, 94] width 34 height 7
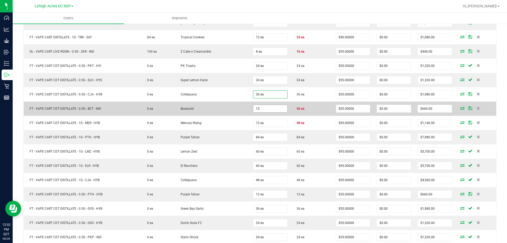
click at [269, 107] on input "12" at bounding box center [270, 108] width 34 height 7
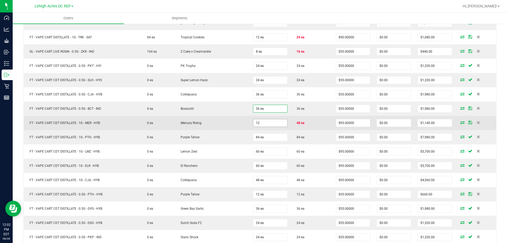
click at [270, 123] on input "12" at bounding box center [270, 122] width 34 height 7
click at [307, 129] on td "48 ea" at bounding box center [312, 123] width 42 height 14
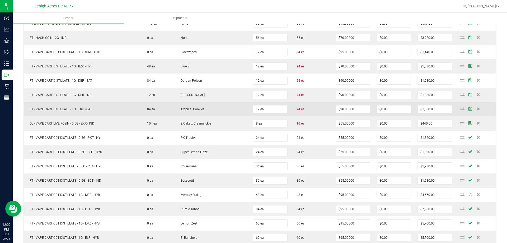
scroll to position [158, 0]
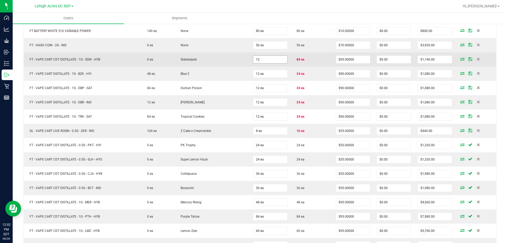
click at [270, 57] on input "12" at bounding box center [270, 59] width 34 height 7
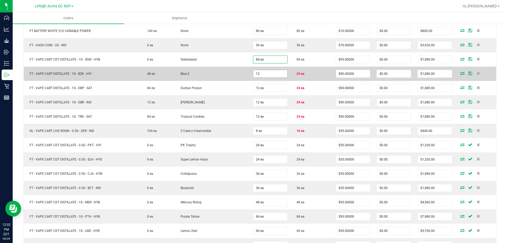
click at [268, 72] on input "12" at bounding box center [270, 73] width 34 height 7
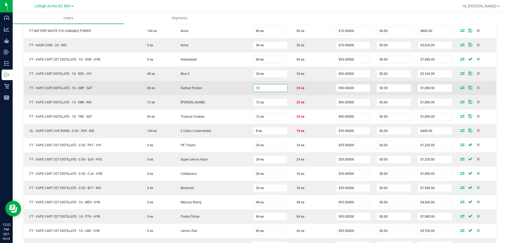
click at [269, 87] on input "12" at bounding box center [270, 87] width 34 height 7
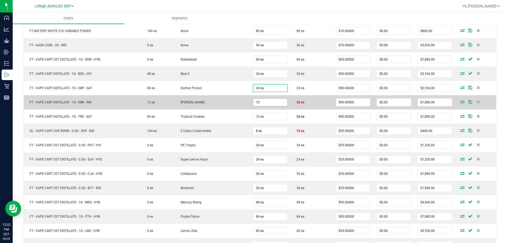
click at [269, 101] on input "12" at bounding box center [270, 102] width 34 height 7
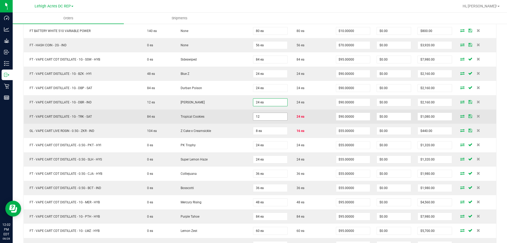
click at [270, 117] on input "12" at bounding box center [270, 116] width 34 height 7
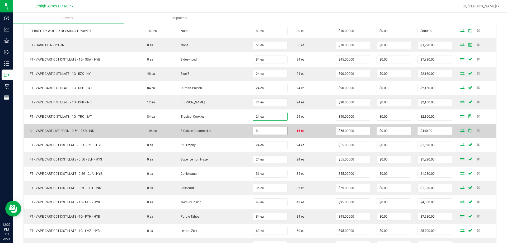
click at [267, 129] on input "8" at bounding box center [270, 130] width 34 height 7
click at [309, 130] on td "16 ea" at bounding box center [312, 131] width 42 height 14
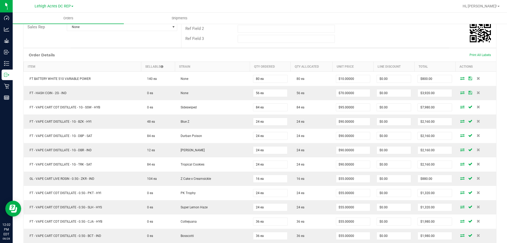
scroll to position [0, 0]
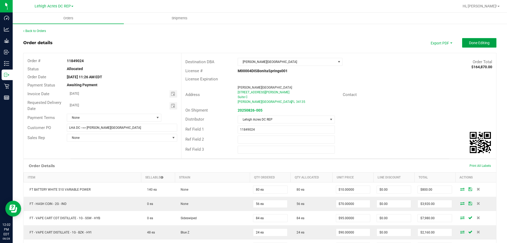
click at [474, 43] on span "Done Editing" at bounding box center [479, 43] width 21 height 4
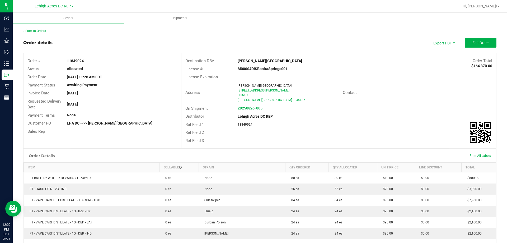
click at [241, 108] on strong "20250826-005" at bounding box center [250, 108] width 25 height 4
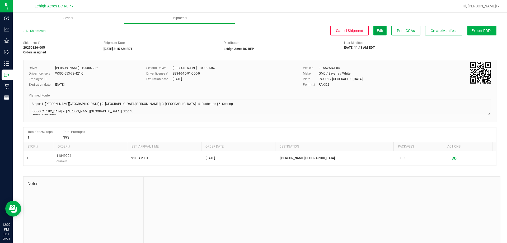
click at [375, 33] on button "Edit" at bounding box center [379, 31] width 13 height 10
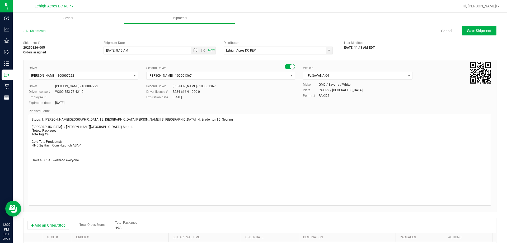
drag, startPoint x: 486, startPoint y: 127, endPoint x: 485, endPoint y: 202, distance: 74.7
click at [485, 202] on textarea at bounding box center [260, 160] width 462 height 91
click at [41, 130] on textarea at bounding box center [260, 160] width 462 height 91
click at [477, 33] on span "Save Shipment" at bounding box center [479, 31] width 24 height 4
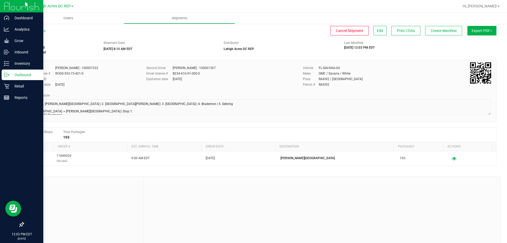
click at [15, 74] on p "Outbound" at bounding box center [25, 75] width 32 height 6
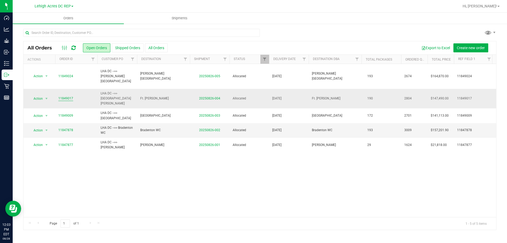
click at [65, 96] on link "11849017" at bounding box center [65, 98] width 15 height 5
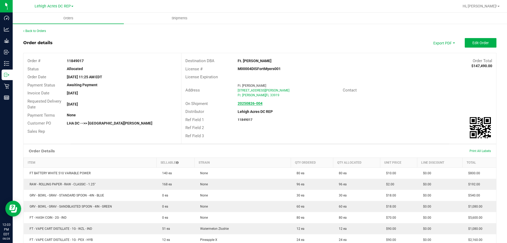
click at [244, 102] on strong "20250826-004" at bounding box center [250, 103] width 25 height 4
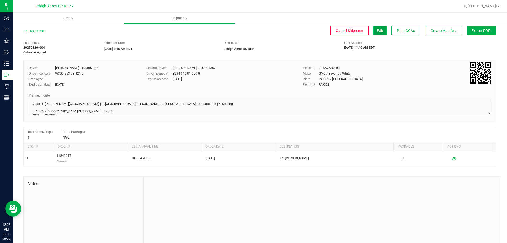
click at [379, 32] on button "Edit" at bounding box center [379, 31] width 13 height 10
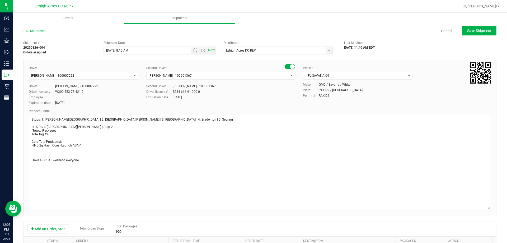
drag, startPoint x: 485, startPoint y: 128, endPoint x: 348, endPoint y: 188, distance: 149.5
click at [486, 207] on textarea at bounding box center [260, 162] width 462 height 94
click at [43, 130] on textarea at bounding box center [260, 162] width 462 height 95
click at [41, 131] on textarea at bounding box center [260, 162] width 462 height 95
click at [43, 129] on textarea at bounding box center [260, 162] width 462 height 95
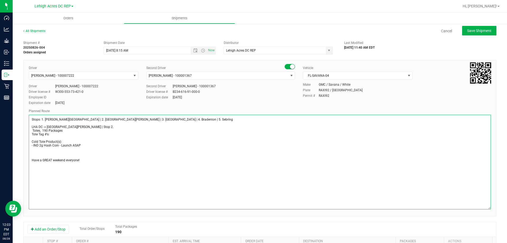
click at [41, 131] on textarea at bounding box center [260, 162] width 462 height 95
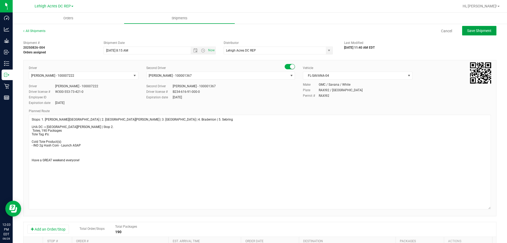
click at [472, 32] on span "Save Shipment" at bounding box center [479, 31] width 24 height 4
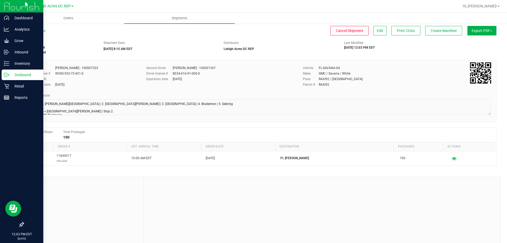
click at [25, 73] on p "Outbound" at bounding box center [25, 75] width 32 height 6
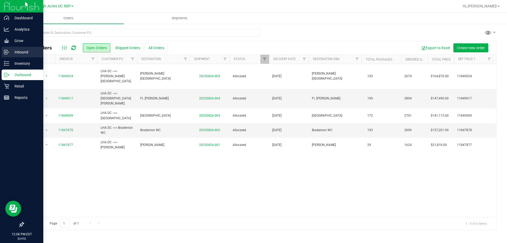
click at [21, 50] on p "Inbound" at bounding box center [25, 52] width 32 height 6
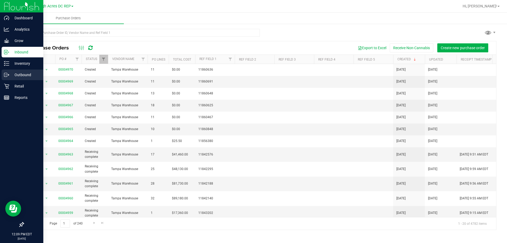
click at [17, 77] on p "Outbound" at bounding box center [25, 75] width 32 height 6
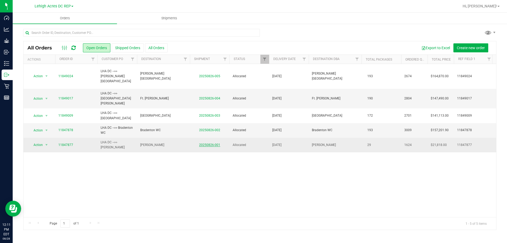
click at [204, 143] on link "20250826-001" at bounding box center [209, 145] width 21 height 4
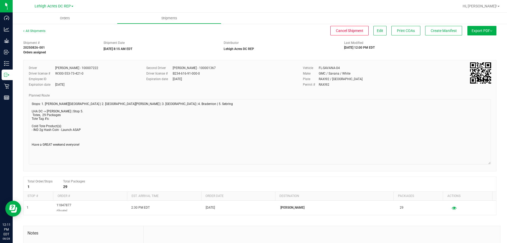
click at [492, 163] on div "Driver Matthew Waite - 100007222 Driver license # W300-553-73-421-0 Employee ID…" at bounding box center [259, 115] width 473 height 111
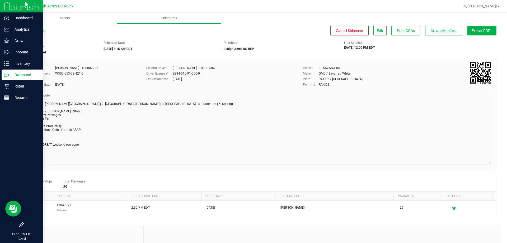
click at [10, 77] on p "Outbound" at bounding box center [25, 75] width 32 height 6
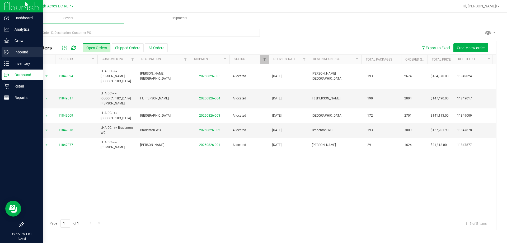
click at [23, 51] on p "Inbound" at bounding box center [25, 52] width 32 height 6
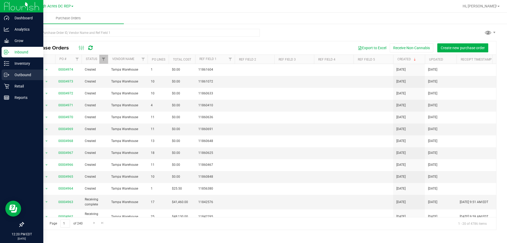
click at [18, 76] on p "Outbound" at bounding box center [25, 75] width 32 height 6
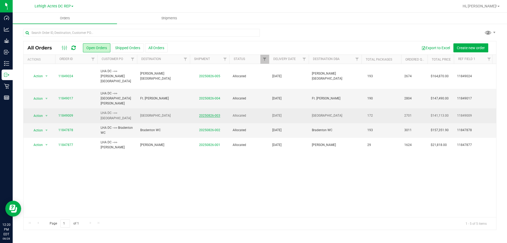
click at [212, 114] on link "20250826-003" at bounding box center [209, 116] width 21 height 4
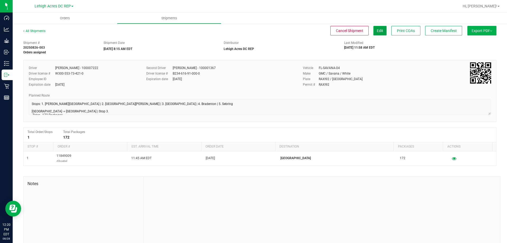
click at [377, 32] on span "Edit" at bounding box center [380, 31] width 6 height 4
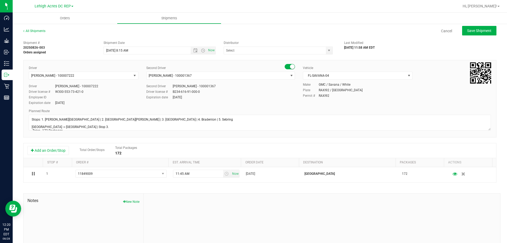
type input "Lehigh Acres DC REP"
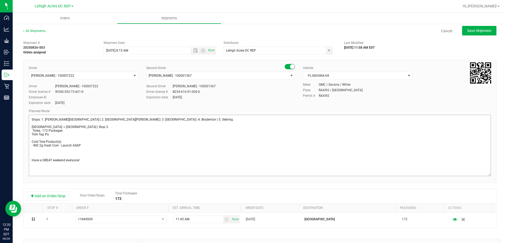
drag, startPoint x: 483, startPoint y: 129, endPoint x: 469, endPoint y: 168, distance: 41.0
click at [485, 176] on textarea at bounding box center [260, 145] width 462 height 61
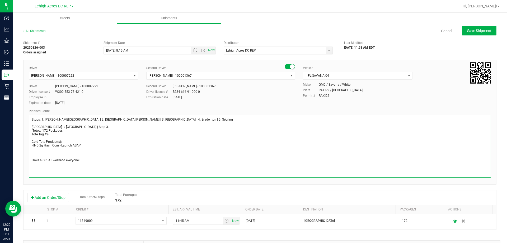
click at [32, 129] on textarea at bounding box center [260, 146] width 462 height 63
click at [51, 135] on textarea at bounding box center [260, 146] width 462 height 63
type textarea "Stops: 1. Bonita Springs | 2. Fort Myers | 3. North Port | 4. Bradenton | 5. Se…"
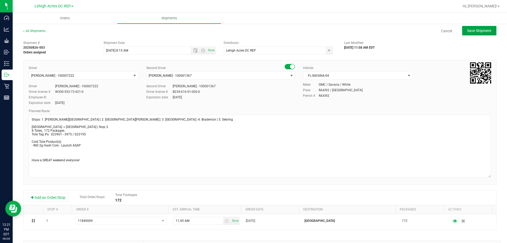
click at [476, 27] on button "Save Shipment" at bounding box center [479, 31] width 34 height 10
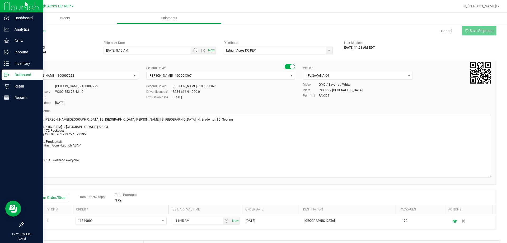
type input "8/29/2025 12:15 PM"
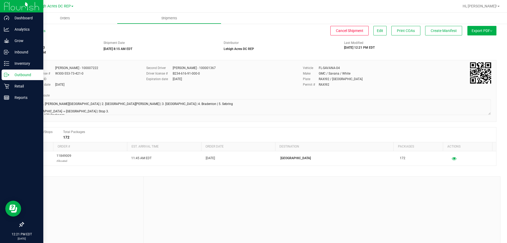
click at [23, 77] on p "Outbound" at bounding box center [25, 75] width 32 height 6
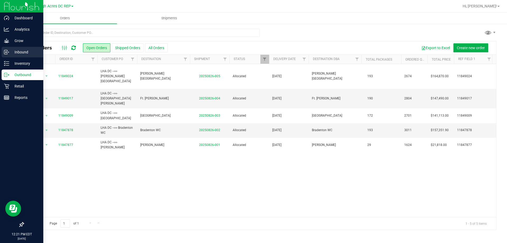
click at [21, 54] on p "Inbound" at bounding box center [25, 52] width 32 height 6
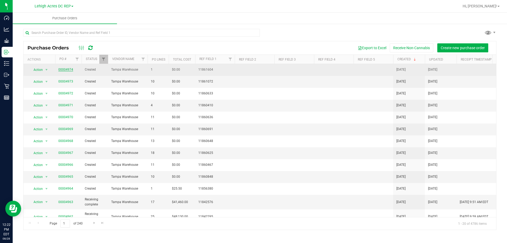
click at [66, 70] on link "00004974" at bounding box center [65, 70] width 15 height 4
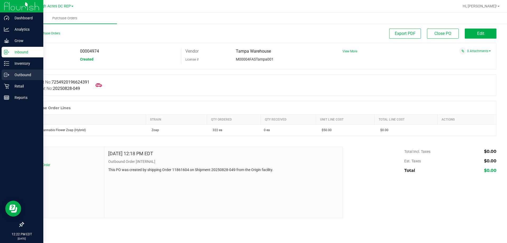
click at [21, 74] on p "Outbound" at bounding box center [25, 75] width 32 height 6
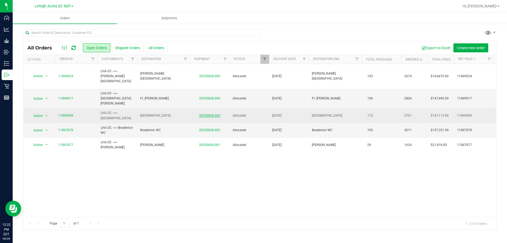
click at [208, 114] on link "20250826-003" at bounding box center [209, 116] width 21 height 4
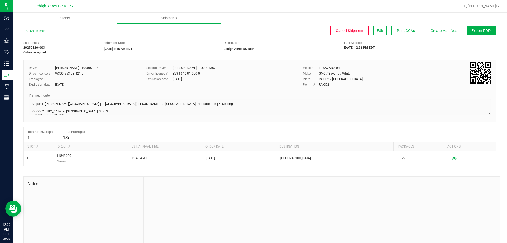
click at [488, 32] on span "Export PDF" at bounding box center [482, 31] width 21 height 4
click at [490, 31] on img at bounding box center [491, 30] width 2 height 1
click at [481, 44] on span "Manifest by Package ID" at bounding box center [474, 42] width 34 height 4
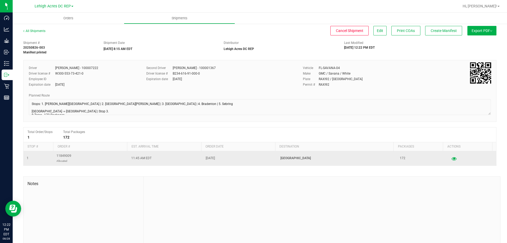
click at [452, 159] on icon "button" at bounding box center [454, 158] width 5 height 4
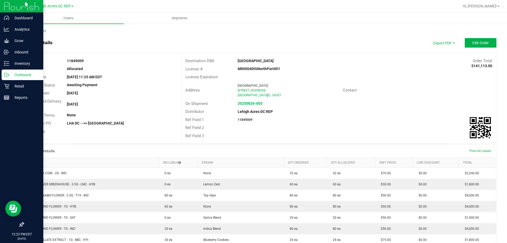
click at [16, 75] on p "Outbound" at bounding box center [25, 75] width 32 height 6
